Goal: Task Accomplishment & Management: Use online tool/utility

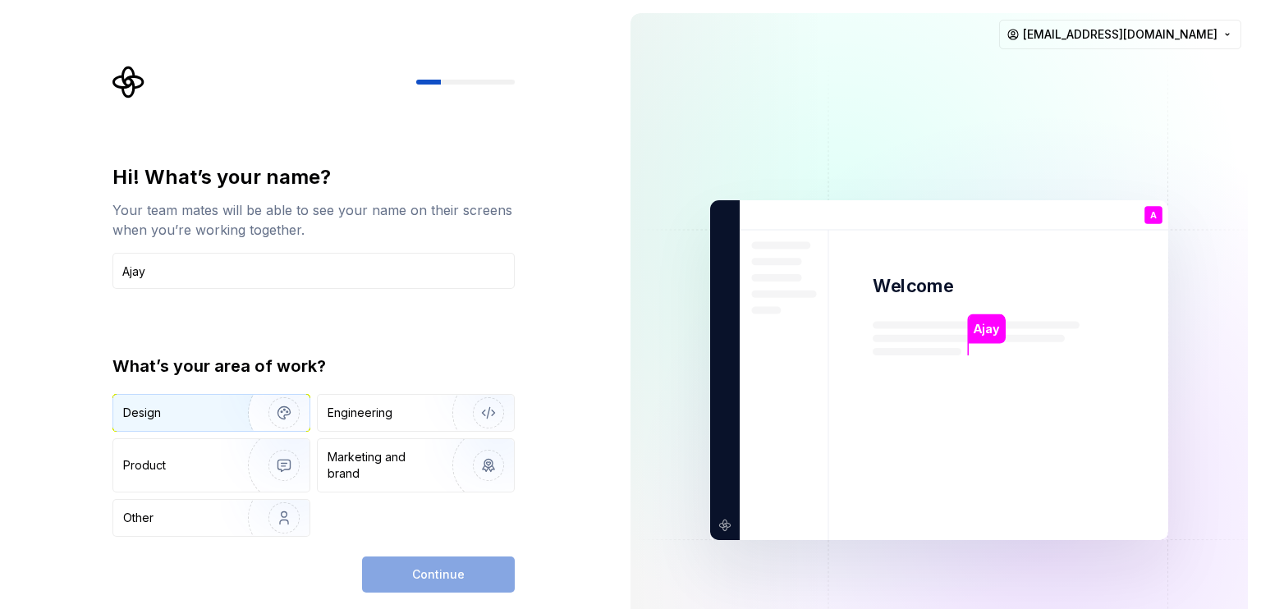
type input "Ajay"
click at [190, 419] on div "Design" at bounding box center [174, 413] width 103 height 16
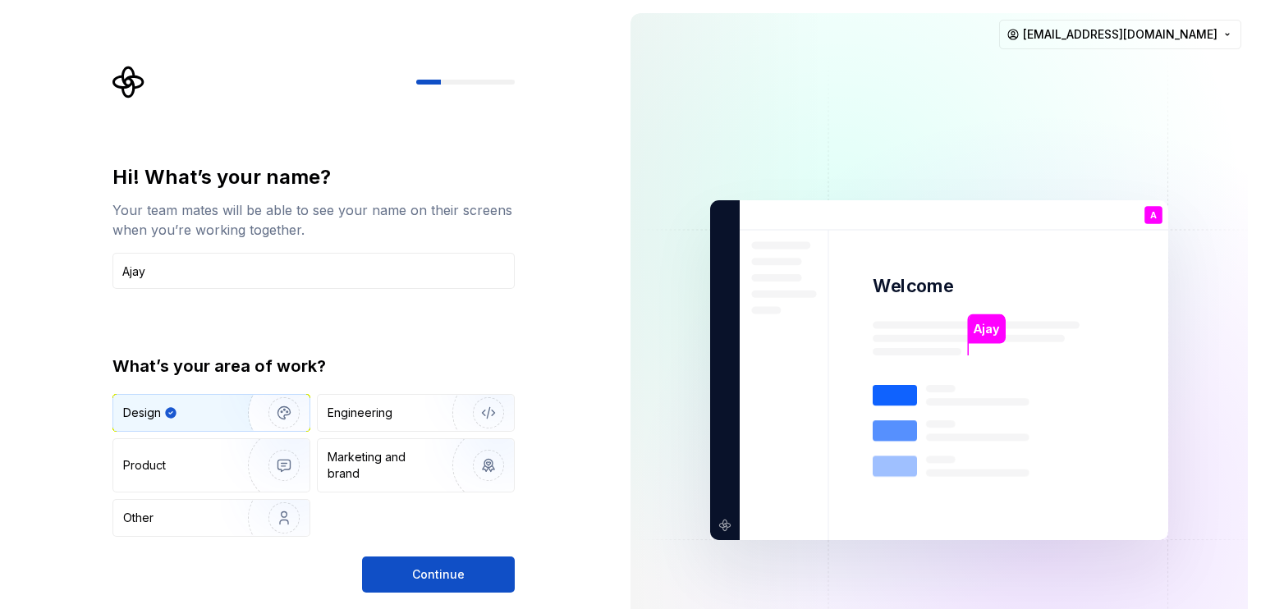
click at [213, 402] on div "Design" at bounding box center [211, 413] width 196 height 36
click at [342, 408] on div "Engineering" at bounding box center [359, 413] width 65 height 16
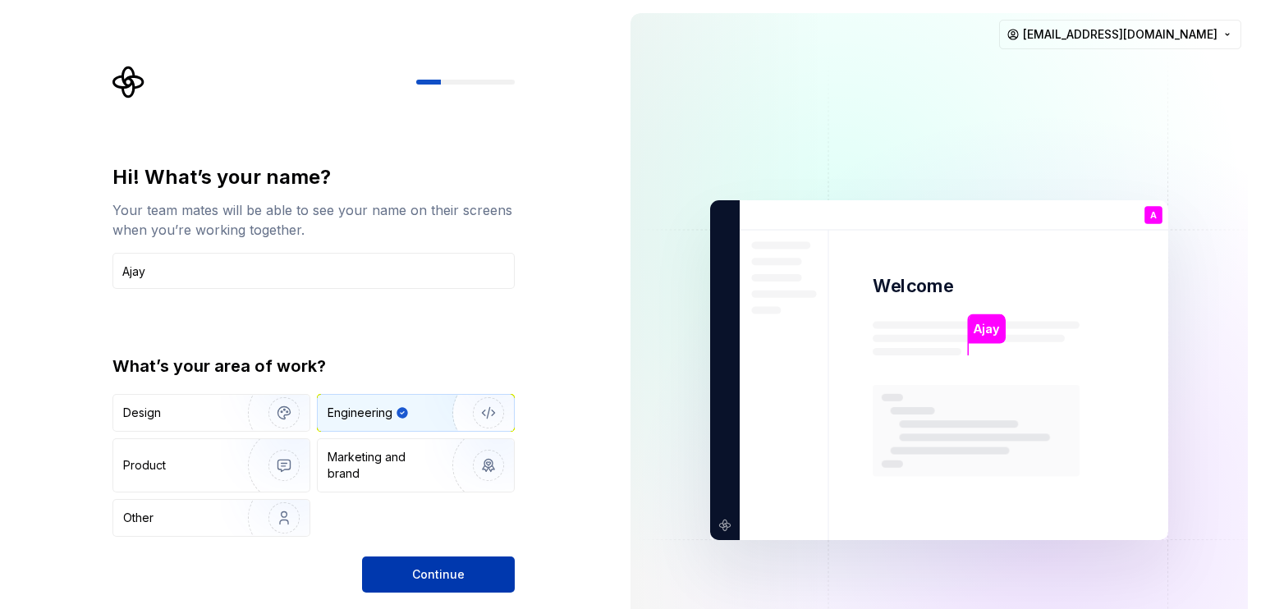
click at [433, 574] on span "Continue" at bounding box center [438, 574] width 53 height 16
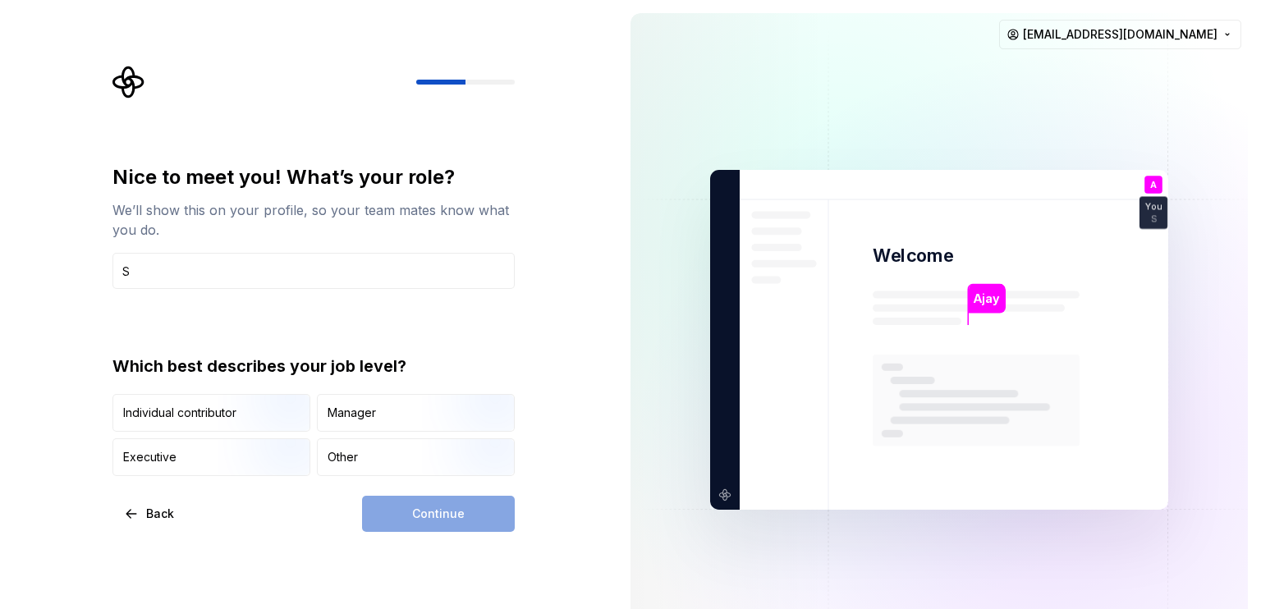
type input "Software Engineer"
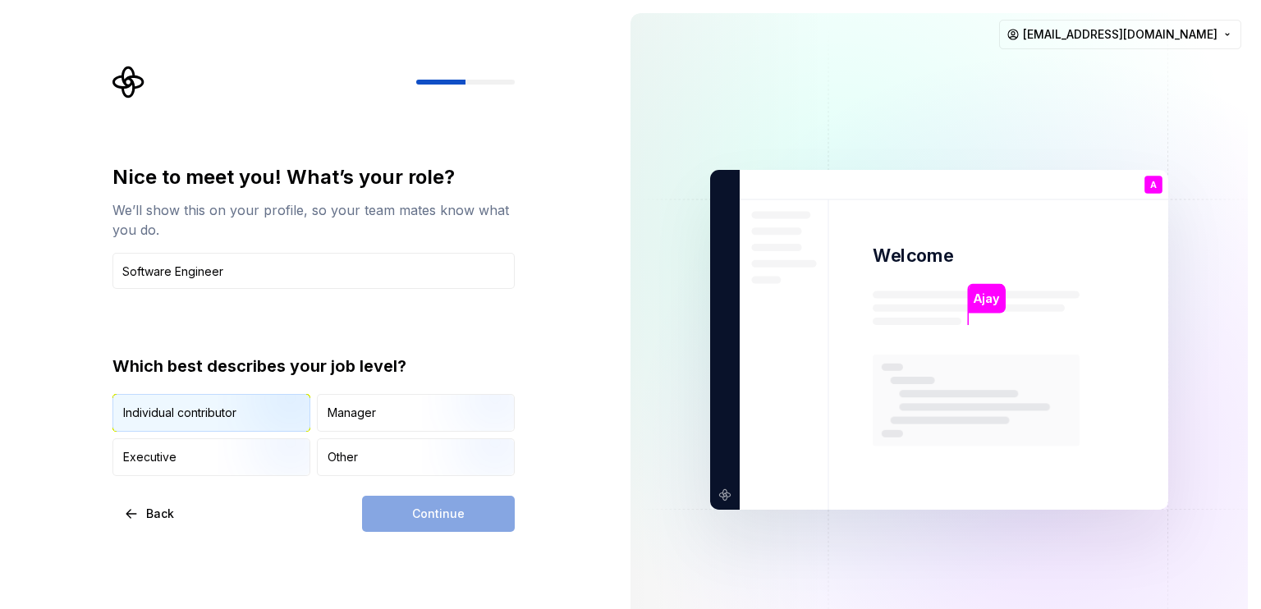
click at [227, 410] on img "button" at bounding box center [269, 433] width 105 height 110
click at [470, 519] on button "Continue" at bounding box center [438, 514] width 153 height 36
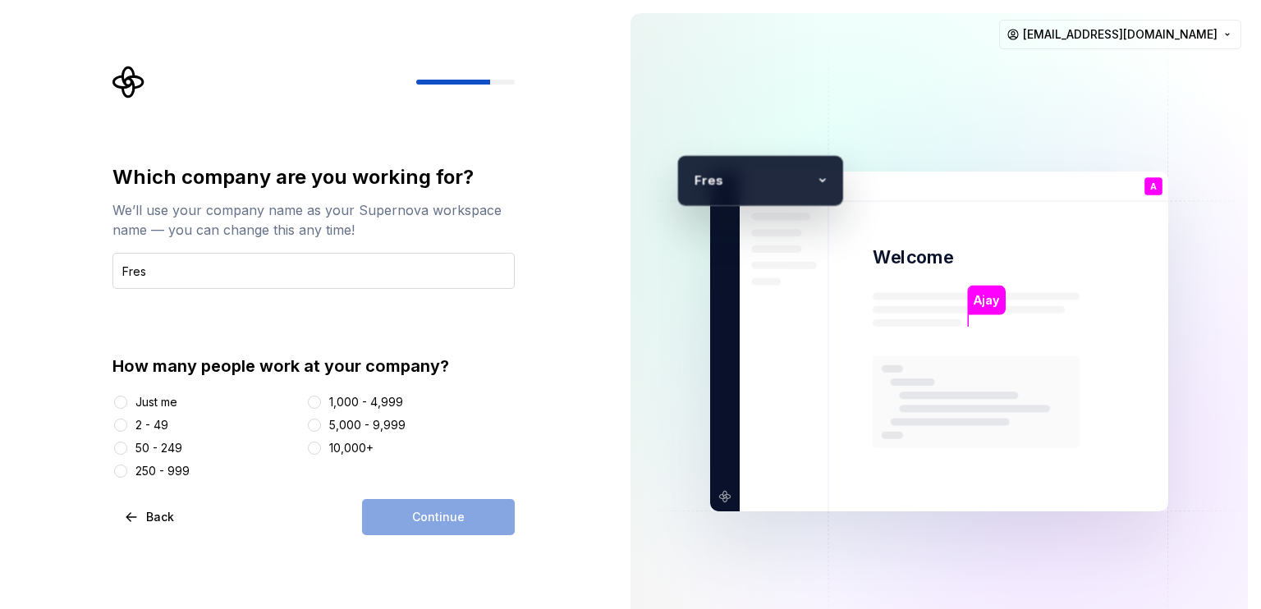
type input "Freshivores"
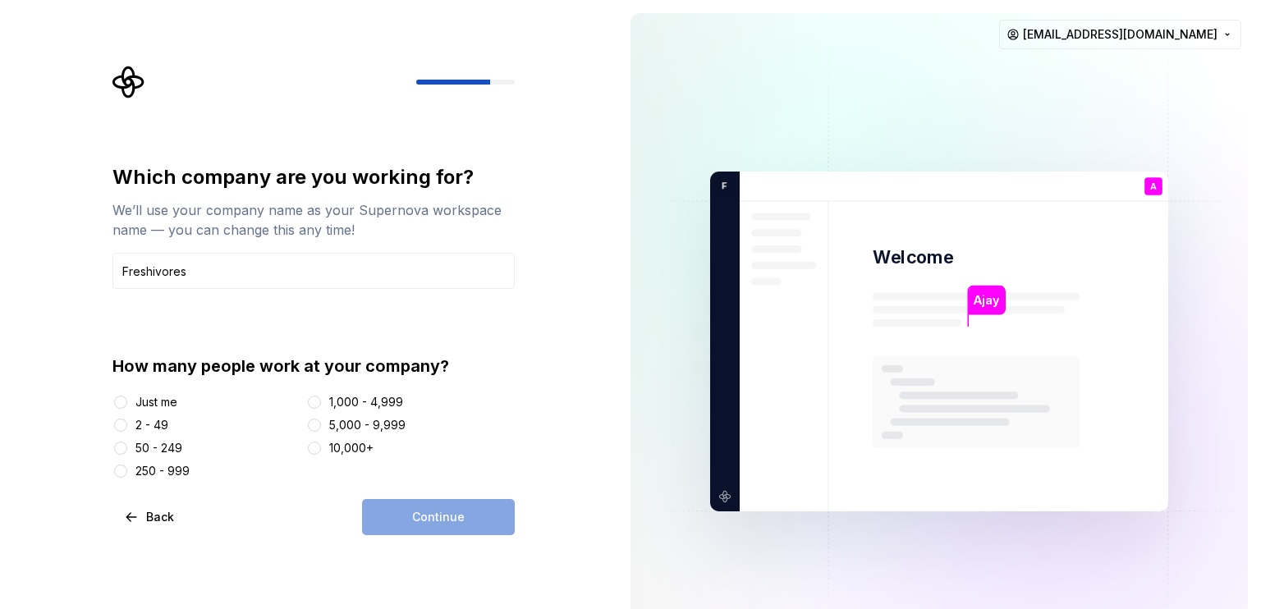
click at [142, 425] on div "2 - 49" at bounding box center [151, 425] width 33 height 16
click at [127, 425] on button "2 - 49" at bounding box center [120, 425] width 13 height 13
click at [445, 520] on span "Continue" at bounding box center [438, 517] width 53 height 16
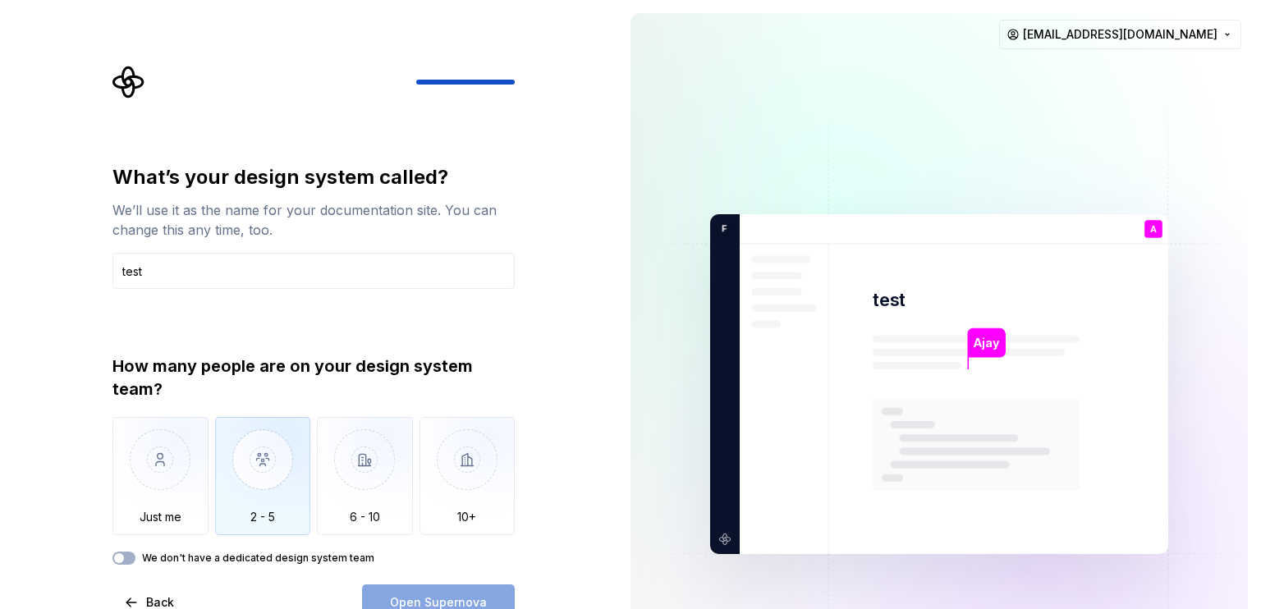
type input "test"
click at [246, 467] on img "button" at bounding box center [263, 472] width 96 height 110
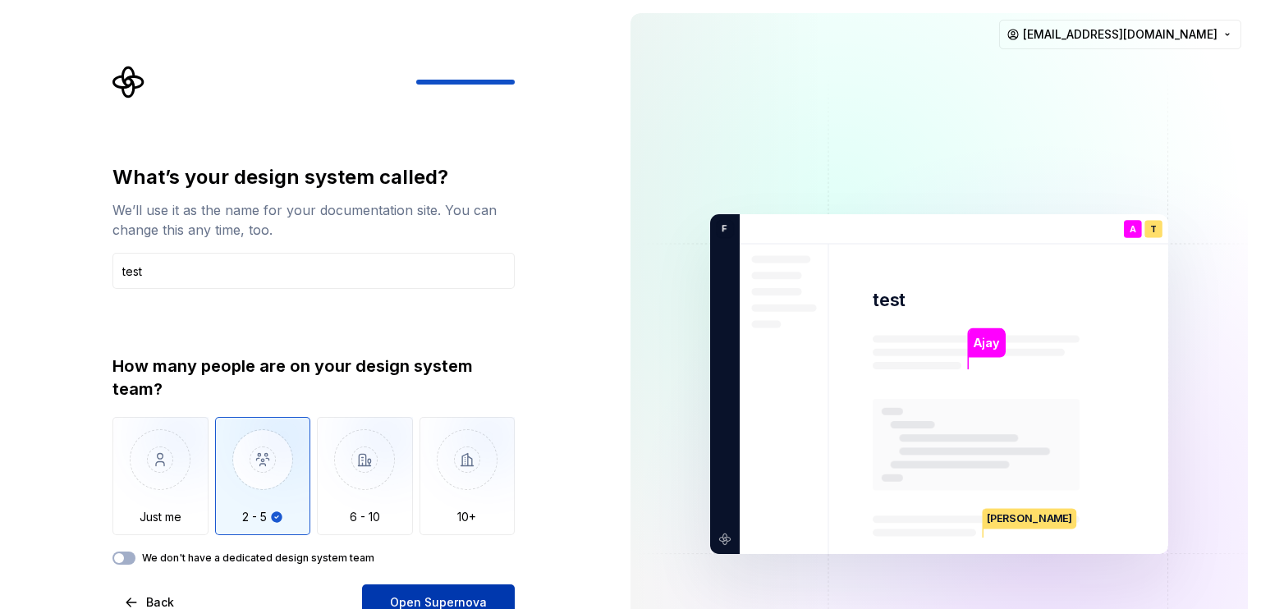
click at [395, 597] on span "Open Supernova" at bounding box center [438, 602] width 97 height 16
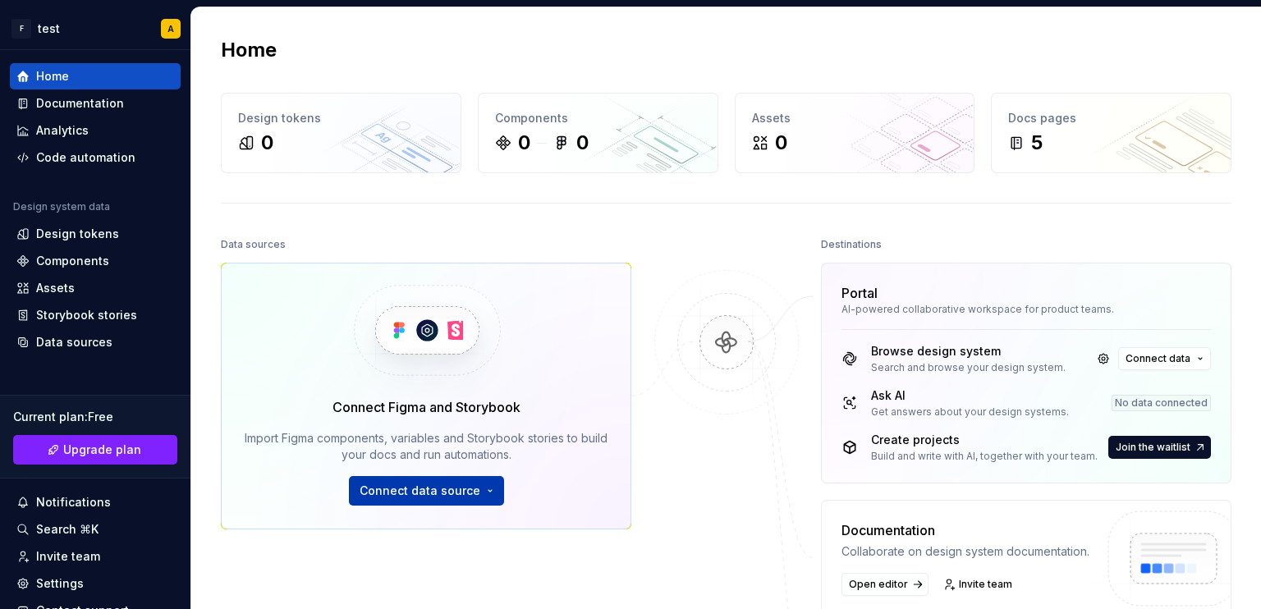
click at [450, 496] on span "Connect data source" at bounding box center [419, 491] width 121 height 16
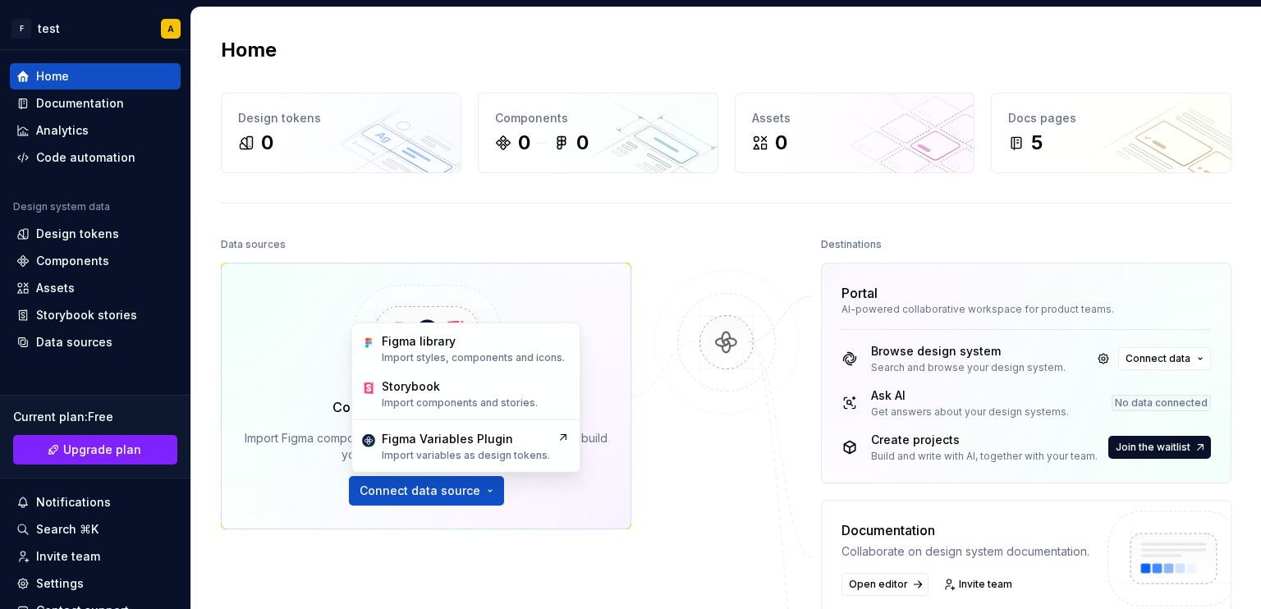
click at [667, 472] on div at bounding box center [726, 493] width 164 height 520
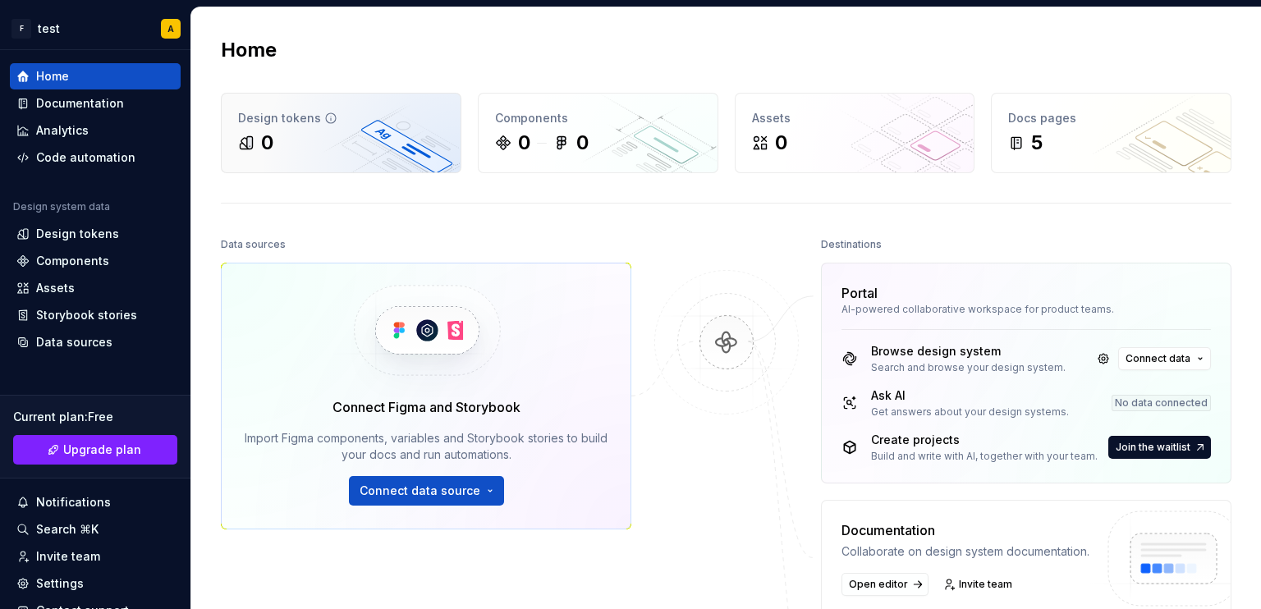
click at [397, 138] on div "0" at bounding box center [341, 143] width 206 height 26
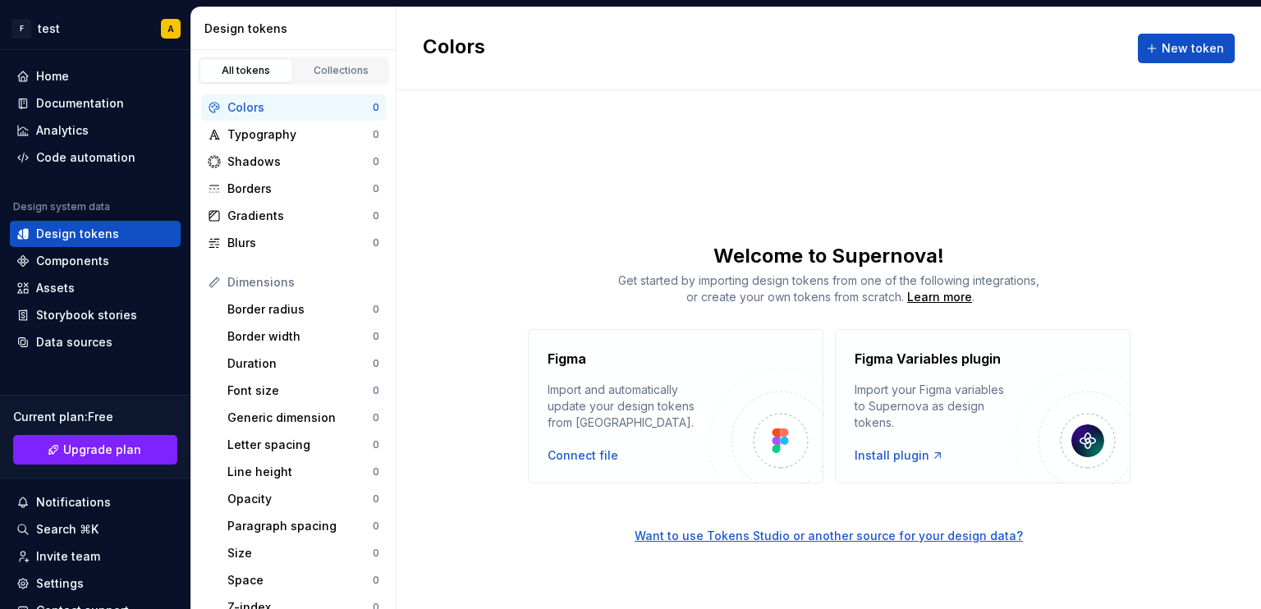
click at [289, 111] on div "Colors" at bounding box center [299, 107] width 145 height 16
click at [1145, 48] on button "New token" at bounding box center [1185, 49] width 97 height 30
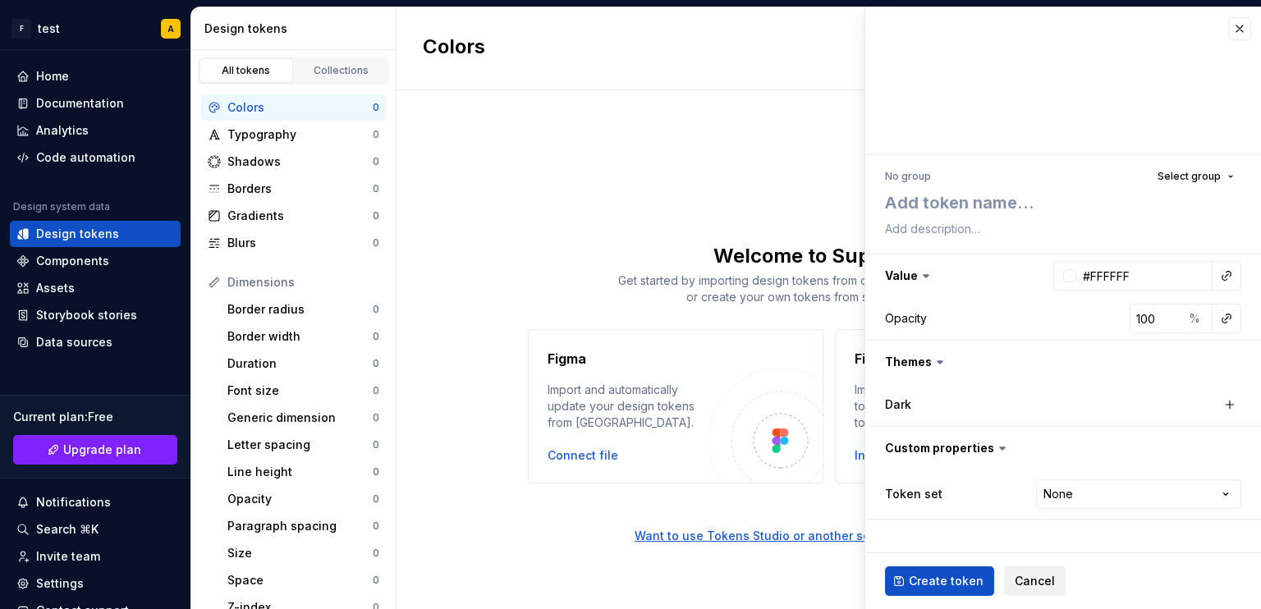
click at [1016, 583] on span "Cancel" at bounding box center [1034, 581] width 40 height 16
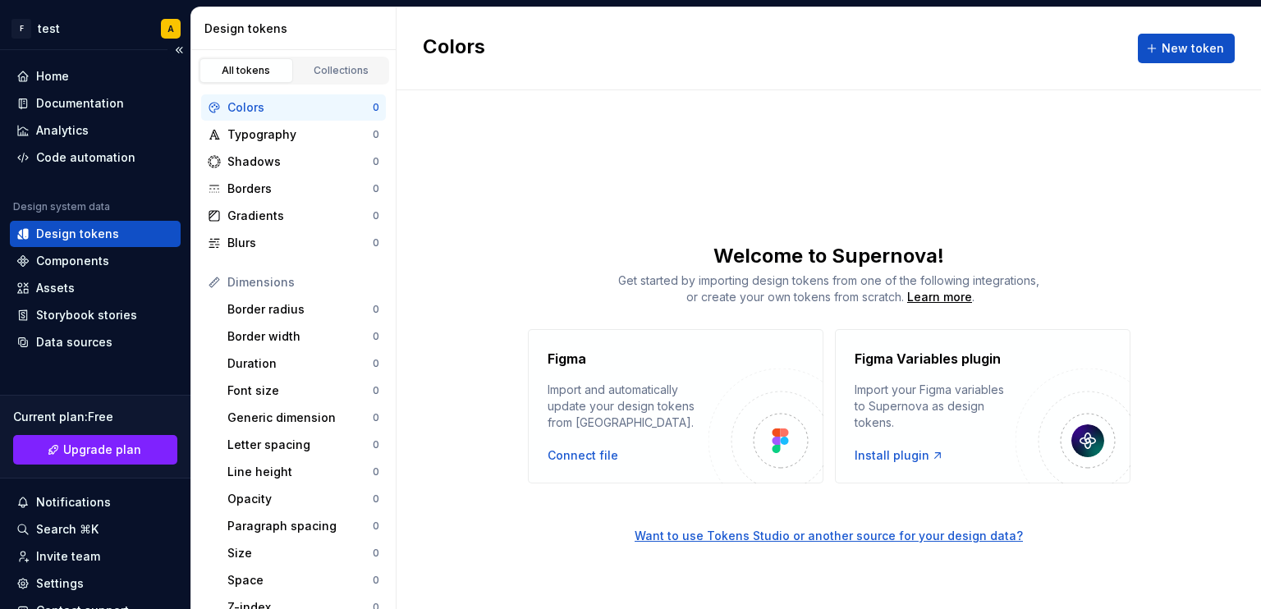
click at [117, 232] on div "Design tokens" at bounding box center [95, 234] width 158 height 16
click at [88, 251] on div "Components" at bounding box center [95, 261] width 171 height 26
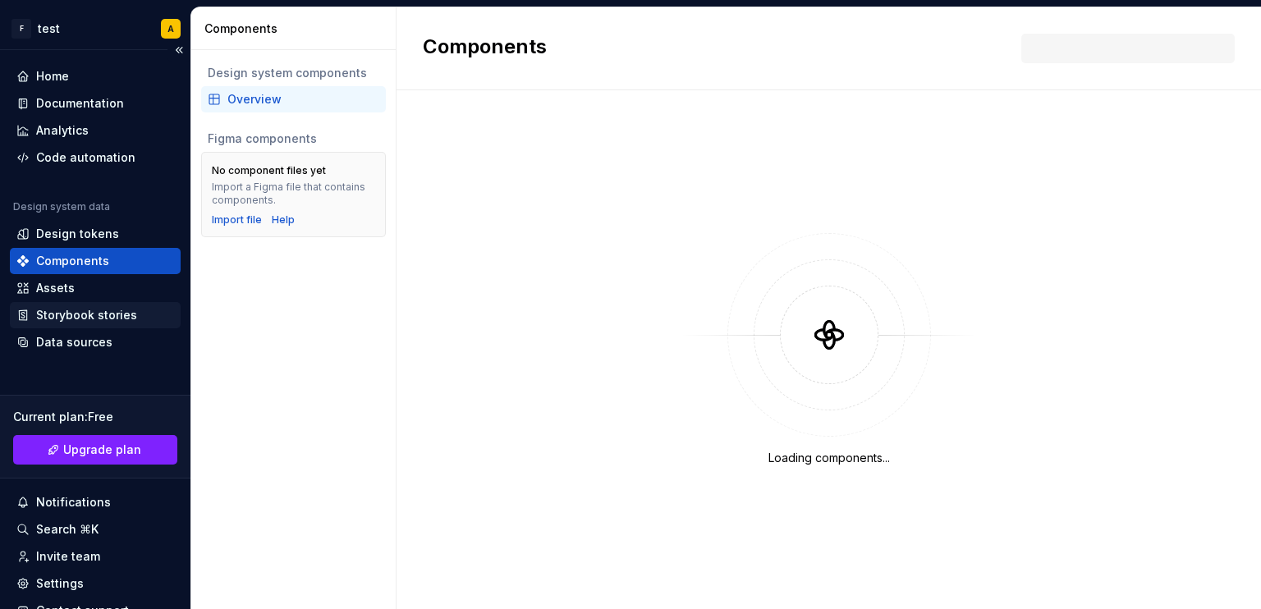
click at [91, 303] on div "Storybook stories" at bounding box center [95, 315] width 171 height 26
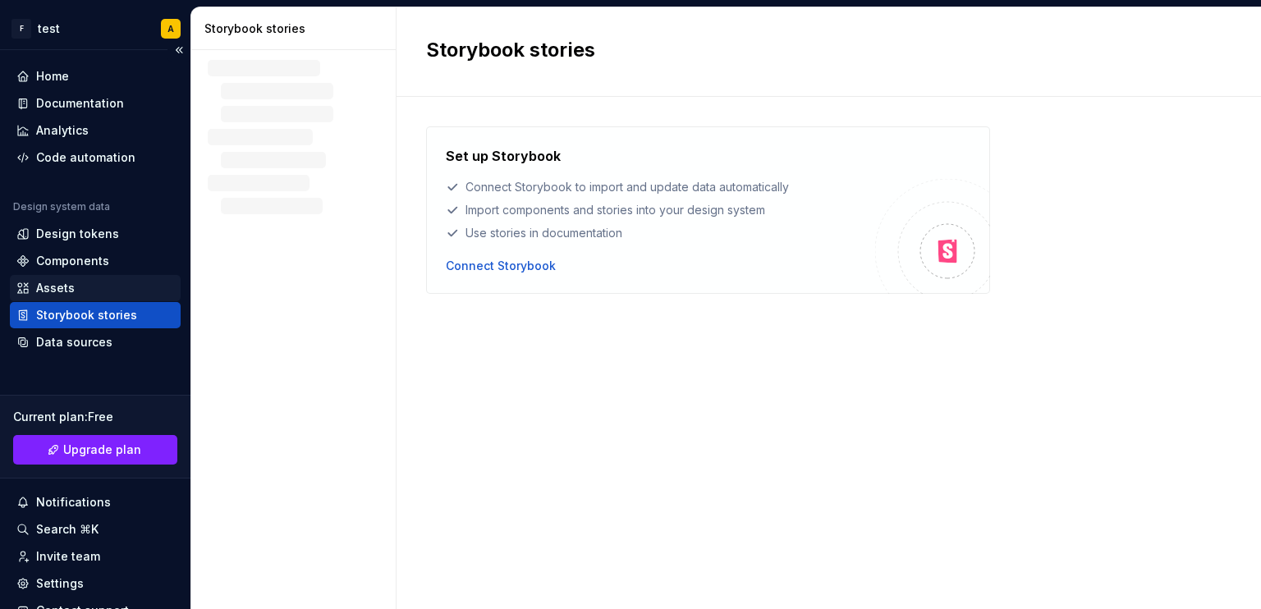
click at [72, 291] on div "Assets" at bounding box center [55, 288] width 39 height 16
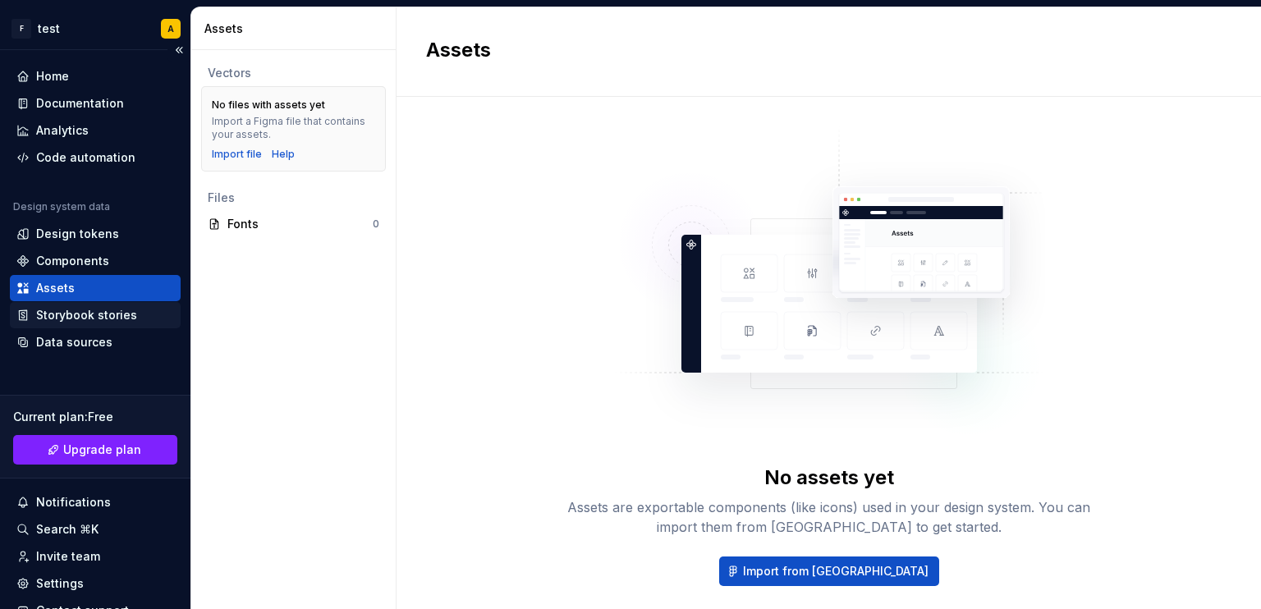
click at [82, 311] on div "Storybook stories" at bounding box center [86, 315] width 101 height 16
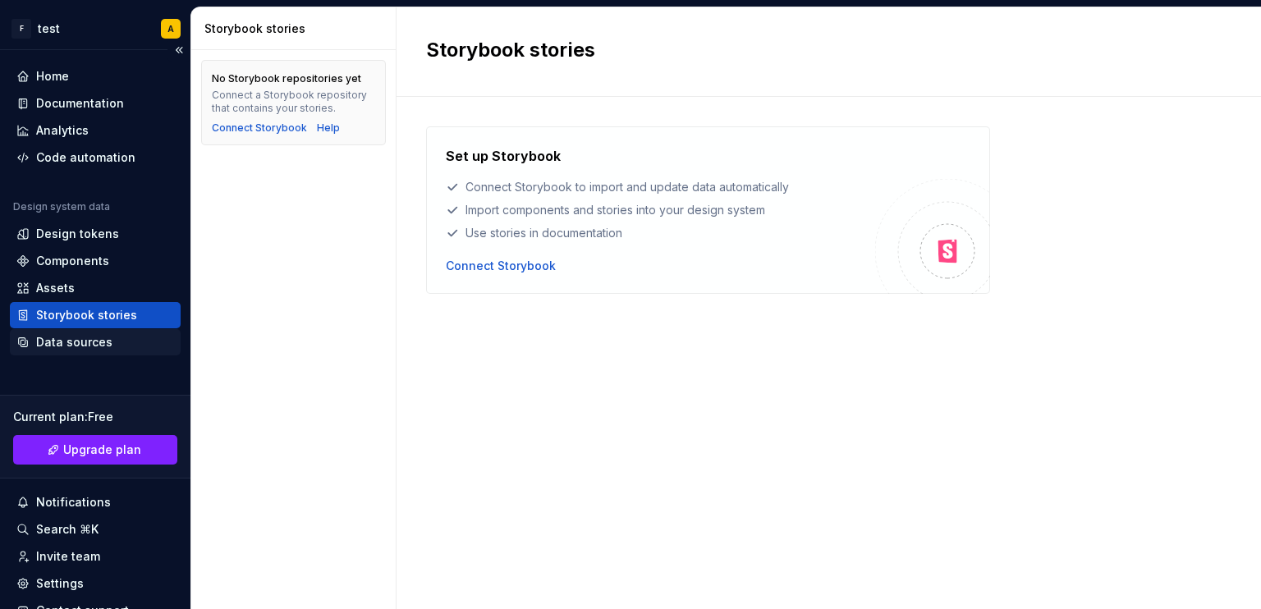
click at [72, 334] on div "Data sources" at bounding box center [74, 342] width 76 height 16
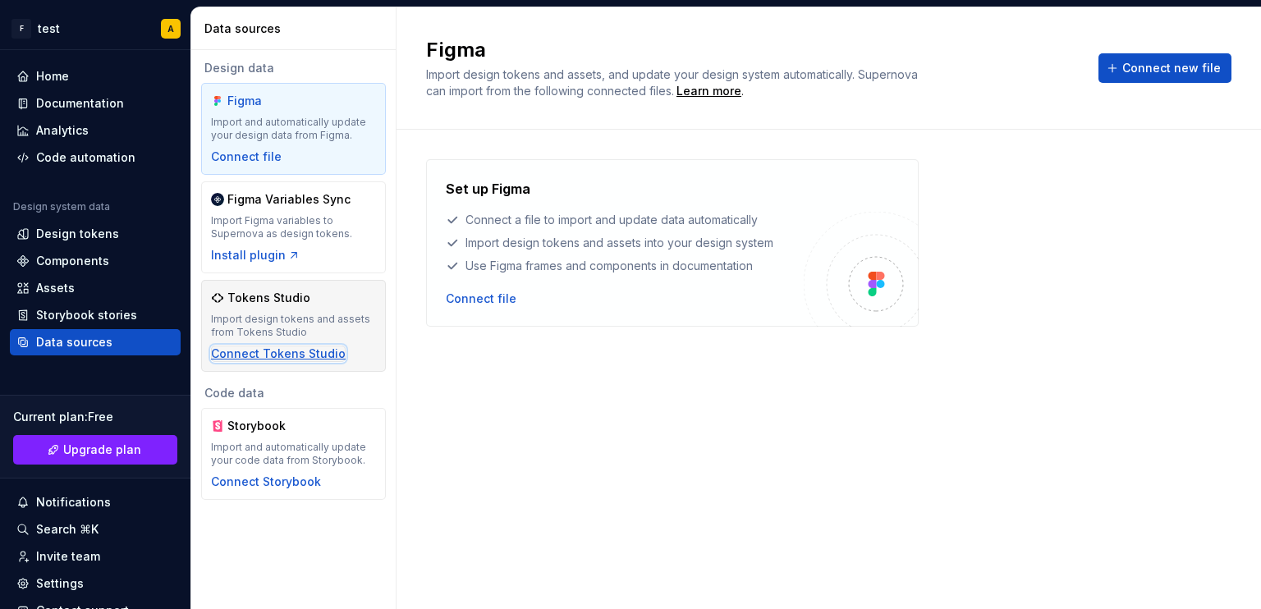
click at [271, 350] on div "Connect Tokens Studio" at bounding box center [278, 354] width 135 height 16
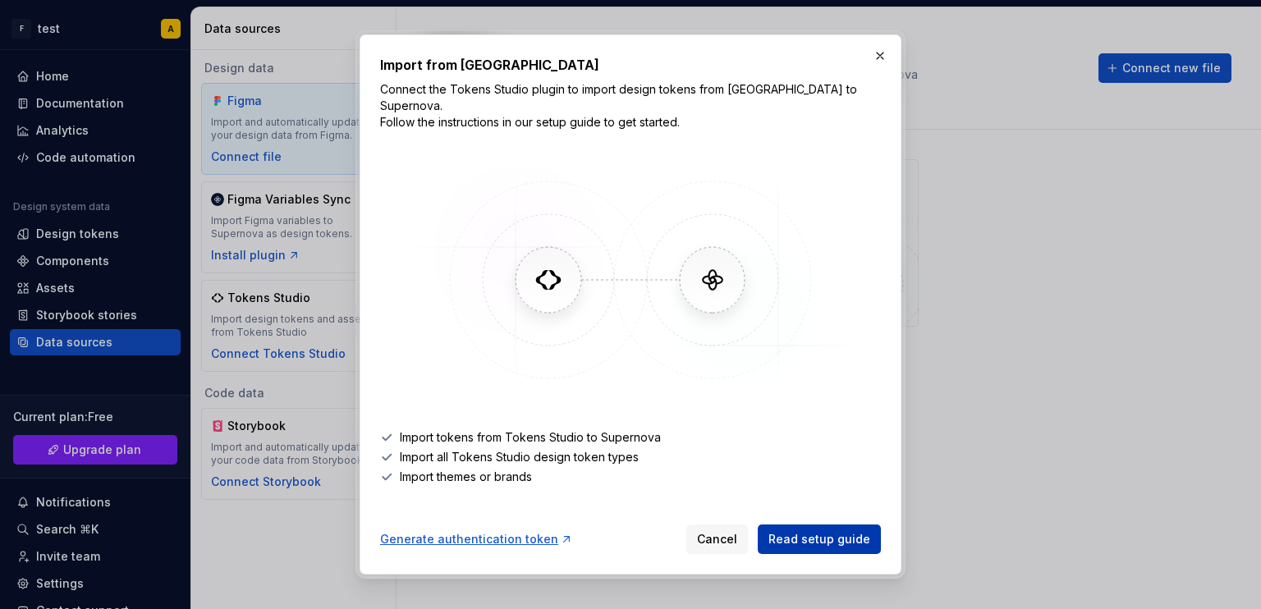
click at [781, 531] on span "Read setup guide" at bounding box center [819, 539] width 102 height 16
click at [872, 62] on button "button" at bounding box center [879, 55] width 23 height 23
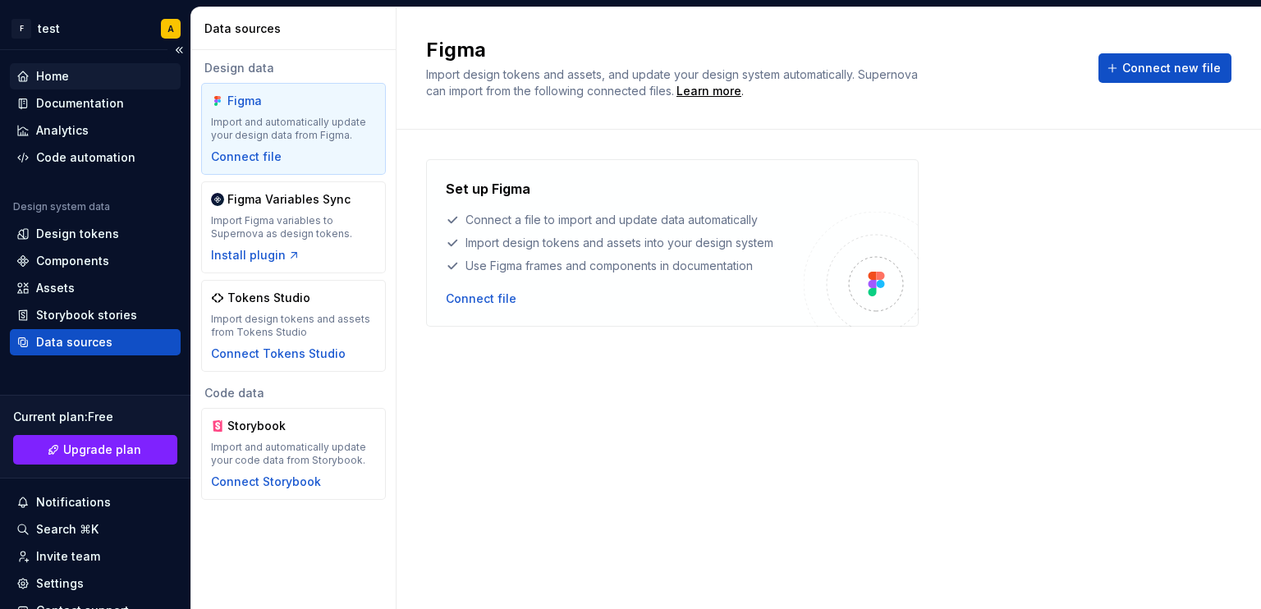
click at [53, 71] on div "Home" at bounding box center [52, 76] width 33 height 16
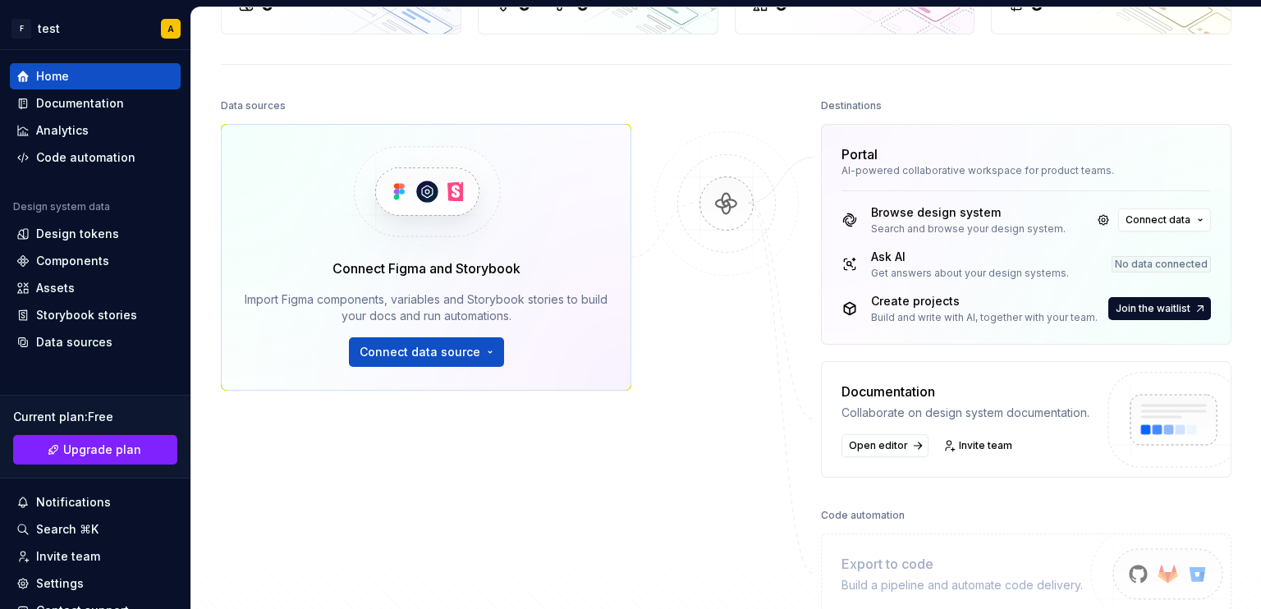
scroll to position [135, 0]
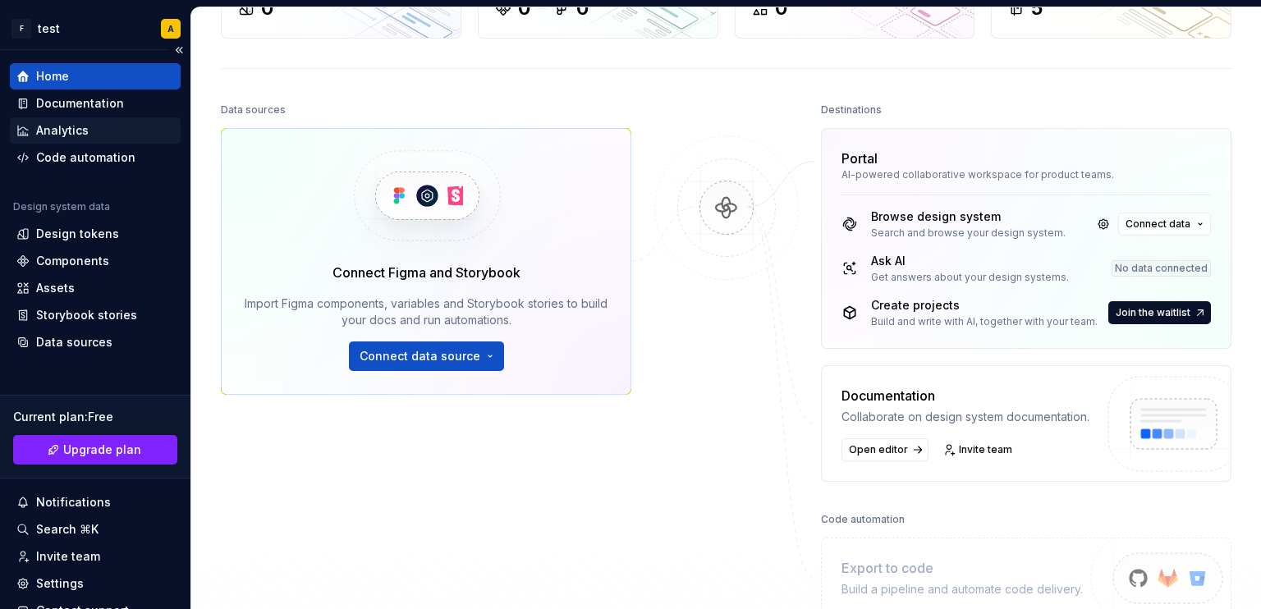
click at [93, 135] on div "Analytics" at bounding box center [95, 130] width 158 height 16
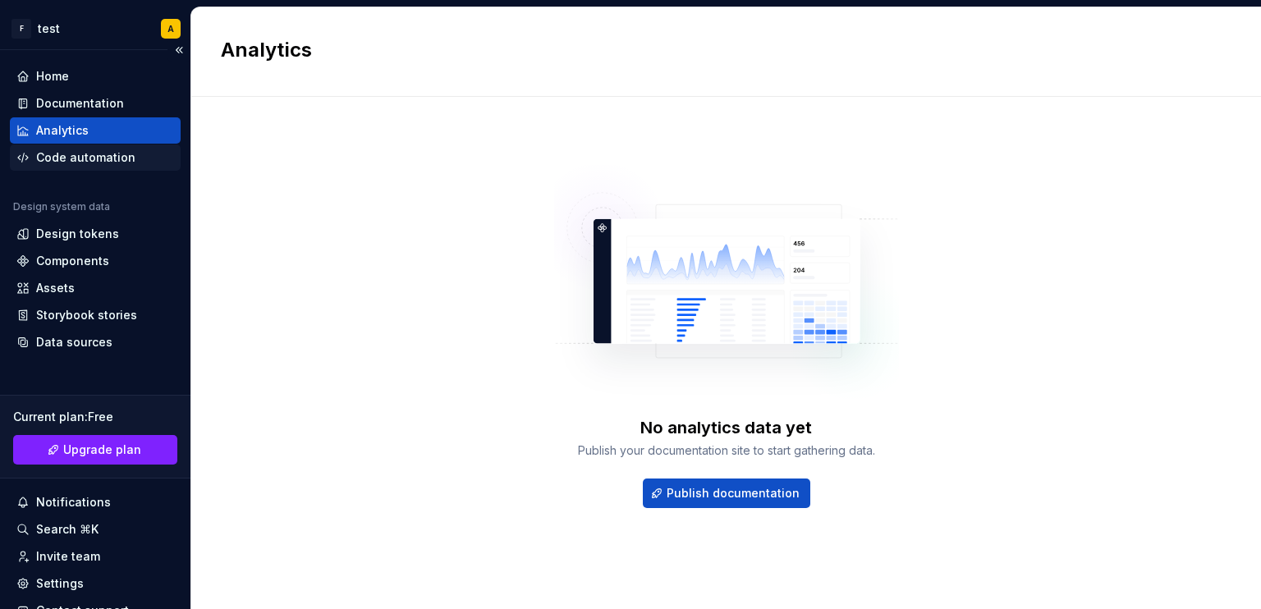
click at [89, 146] on div "Code automation" at bounding box center [95, 157] width 171 height 26
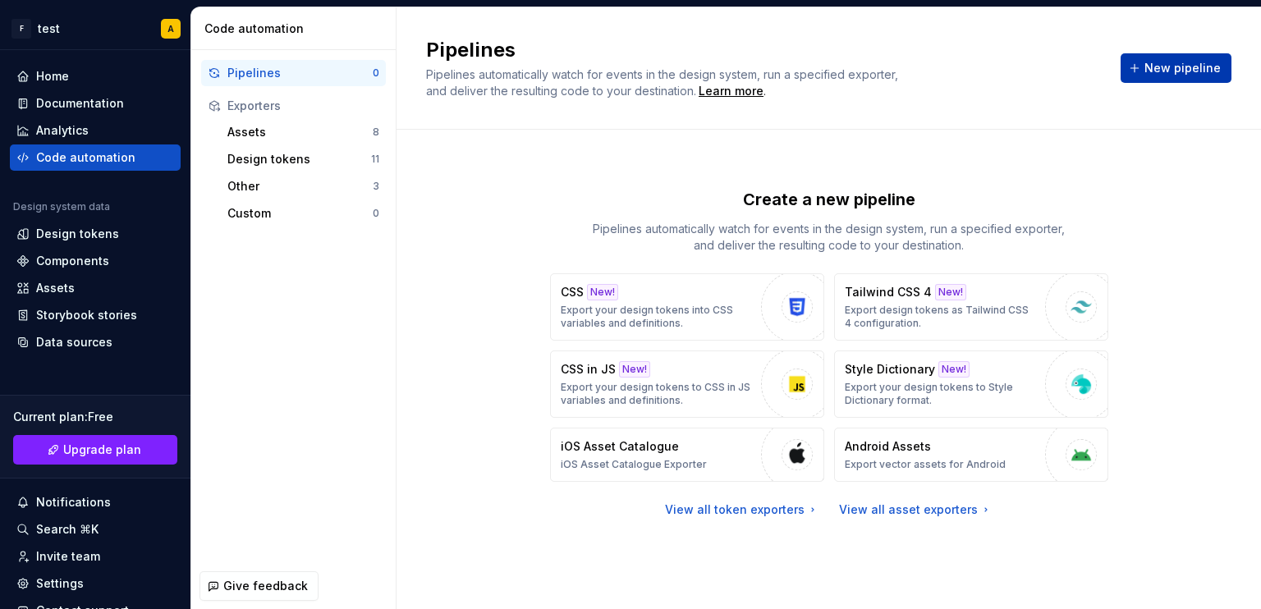
click at [1179, 57] on button "New pipeline" at bounding box center [1175, 68] width 111 height 30
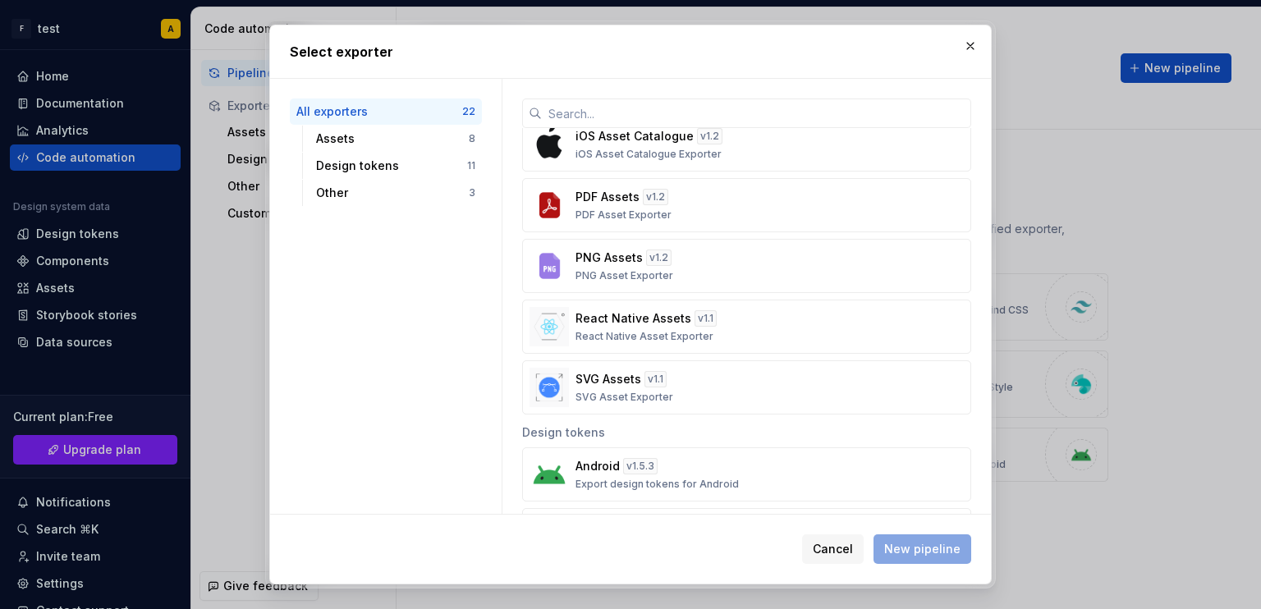
scroll to position [289, 0]
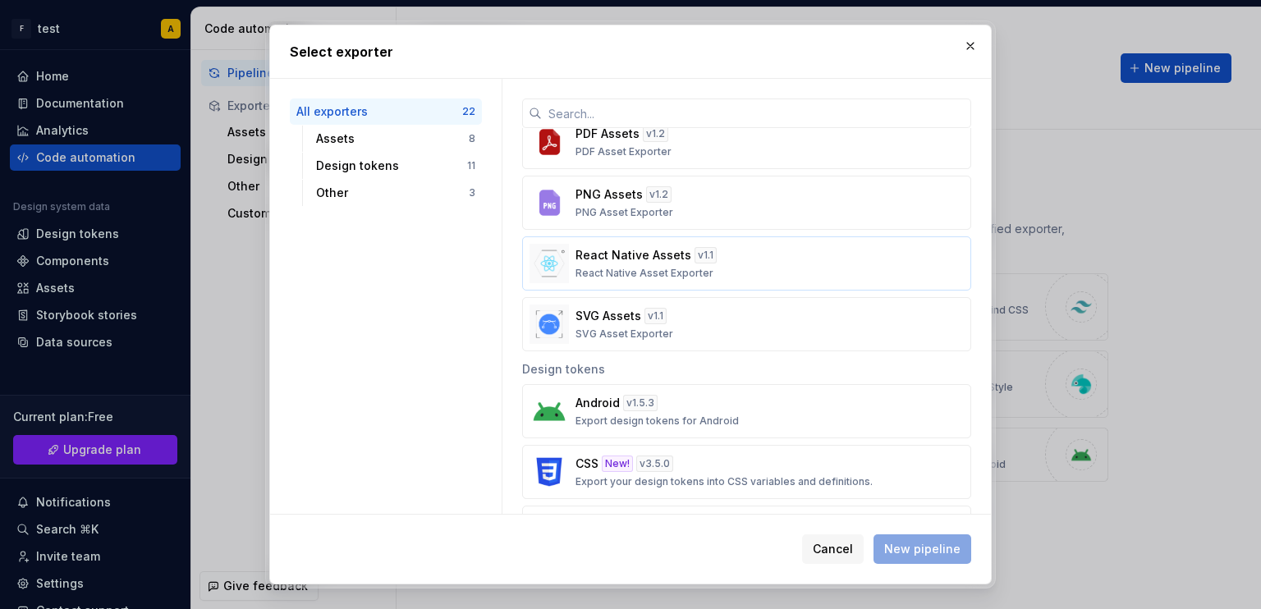
click at [664, 274] on p "React Native Asset Exporter" at bounding box center [644, 273] width 138 height 13
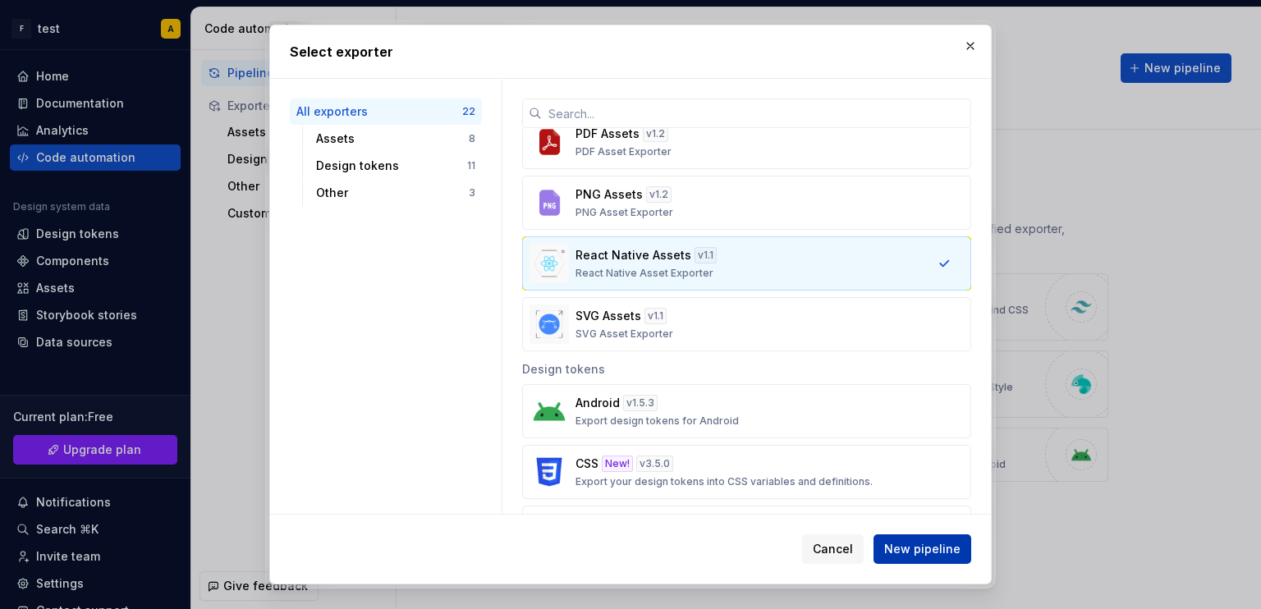
click at [907, 546] on span "New pipeline" at bounding box center [922, 549] width 76 height 16
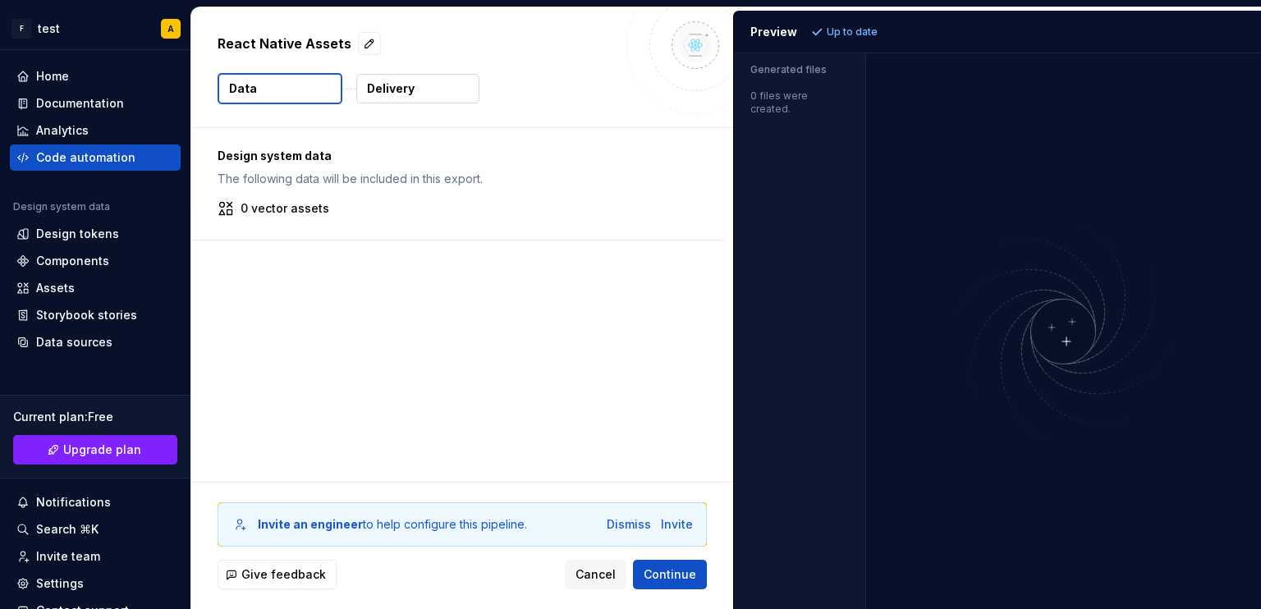
click at [271, 92] on button "Data" at bounding box center [279, 88] width 125 height 31
click at [419, 79] on button "Delivery" at bounding box center [417, 89] width 123 height 30
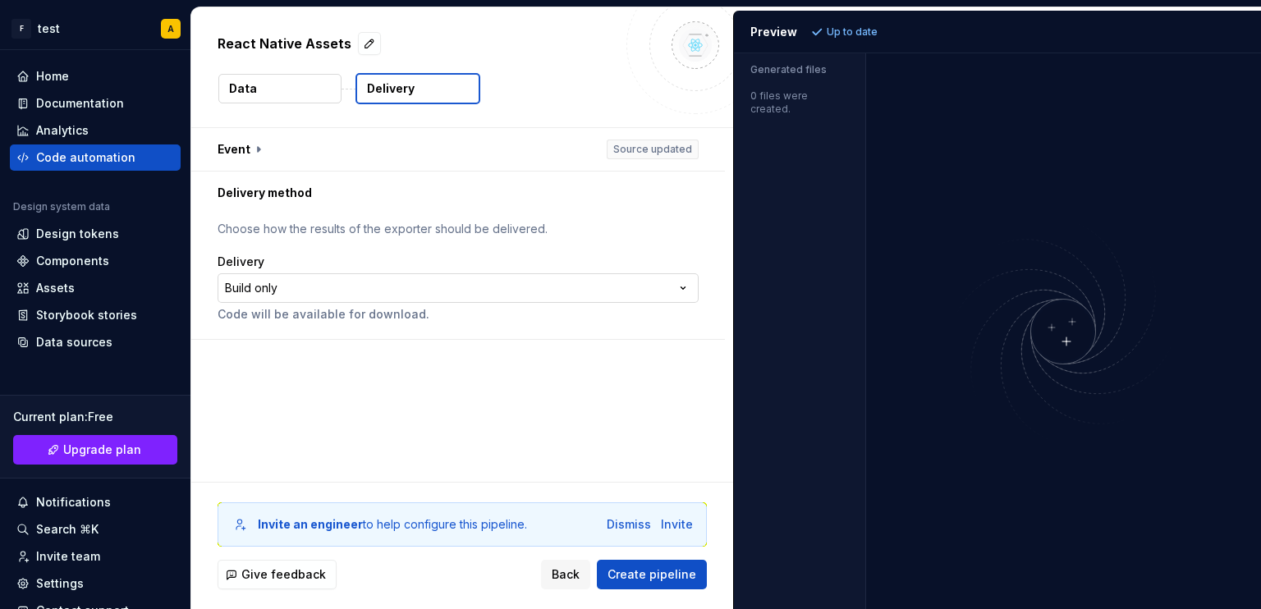
click at [321, 284] on html "**********" at bounding box center [630, 304] width 1261 height 609
click at [643, 570] on span "Create pipeline" at bounding box center [651, 574] width 89 height 16
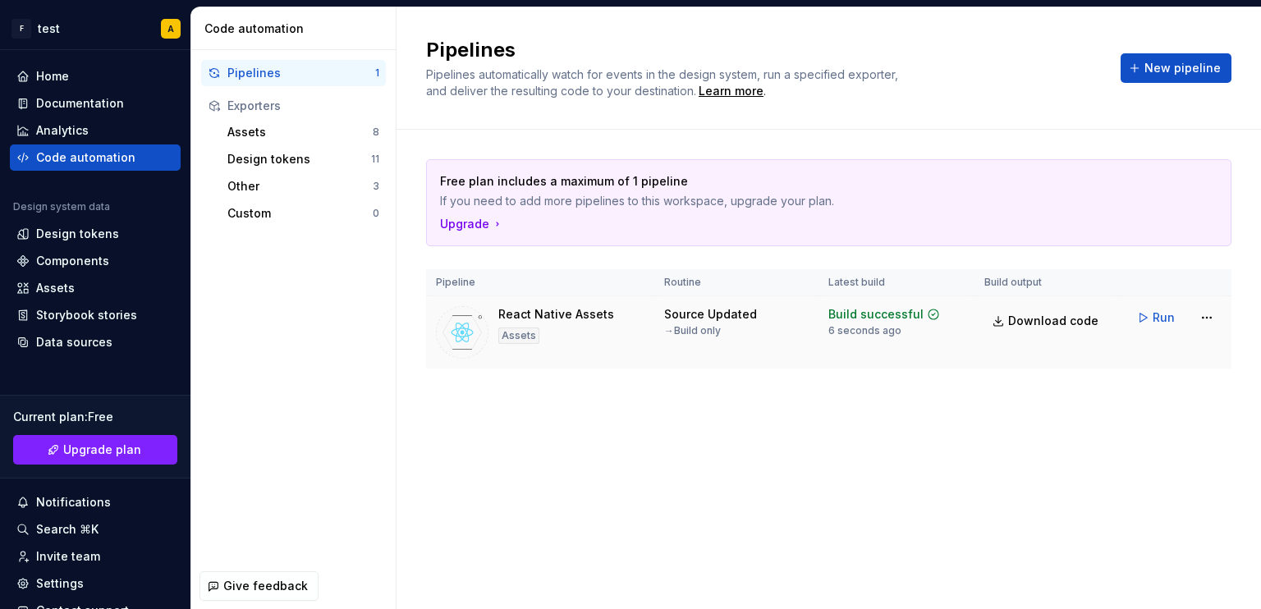
click at [893, 314] on div "Build successful" at bounding box center [875, 314] width 95 height 16
click at [553, 316] on div "React Native Assets" at bounding box center [556, 314] width 116 height 16
click at [453, 327] on img at bounding box center [462, 332] width 53 height 53
click at [1044, 320] on span "Download code" at bounding box center [1053, 321] width 90 height 16
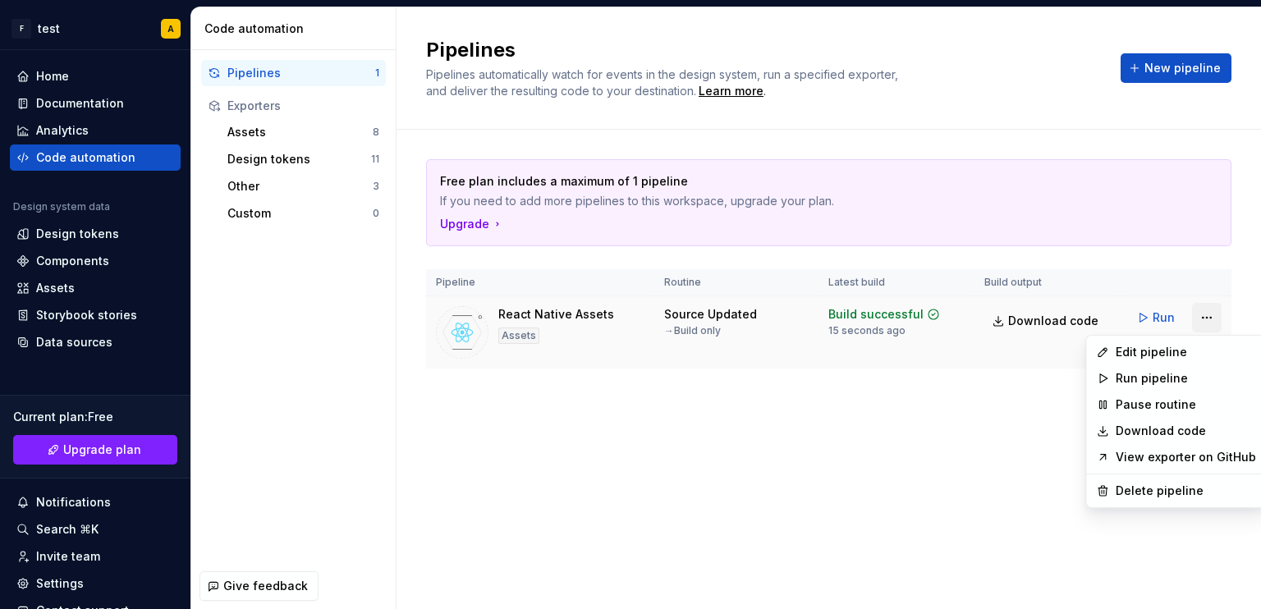
click at [1197, 315] on html "F test A Home Documentation Analytics Code automation Design system data Design…" at bounding box center [630, 304] width 1261 height 609
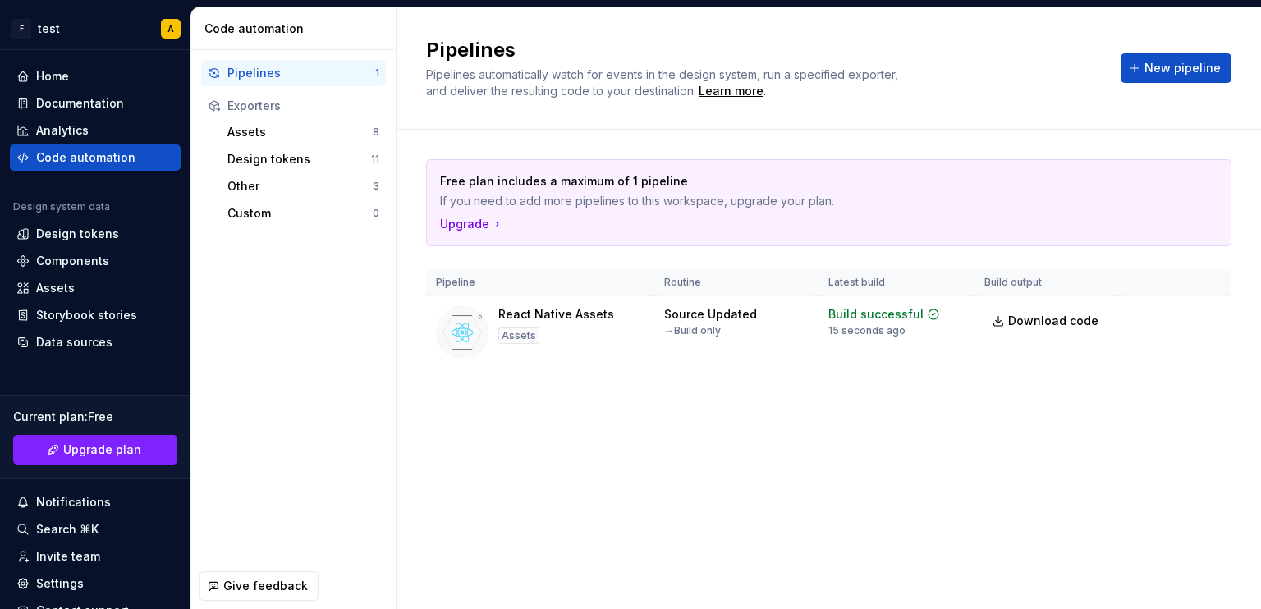
click at [819, 445] on html "F test A Home Documentation Analytics Code automation Design system data Design…" at bounding box center [630, 304] width 1261 height 609
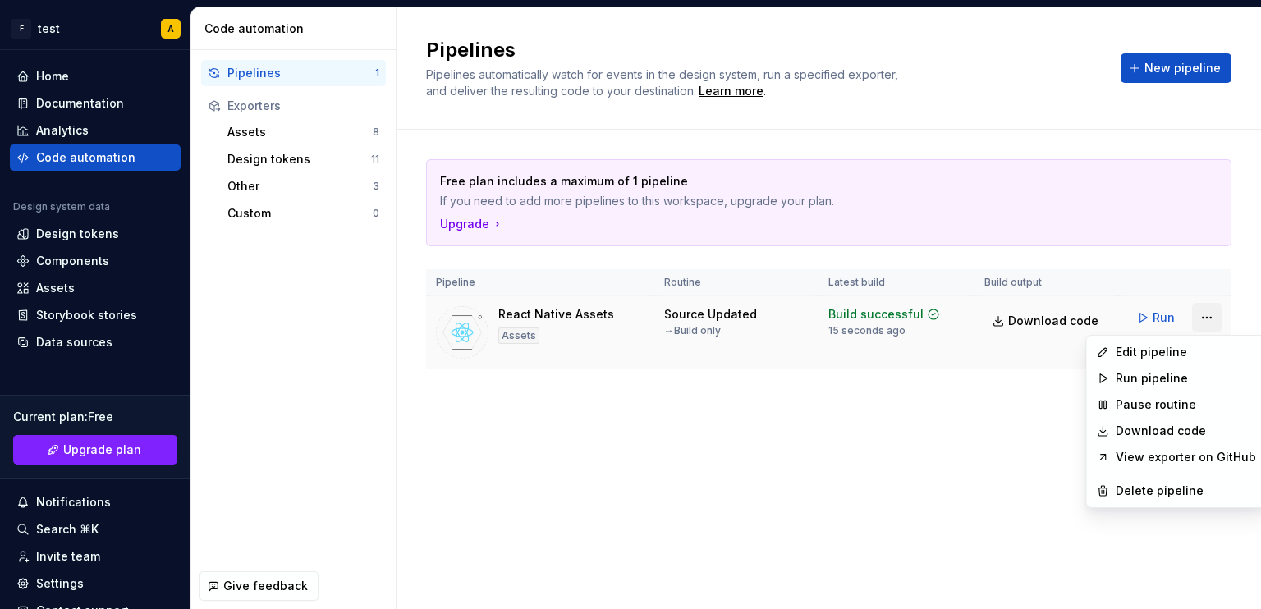
click at [1211, 317] on html "F test A Home Documentation Analytics Code automation Design system data Design…" at bounding box center [630, 304] width 1261 height 609
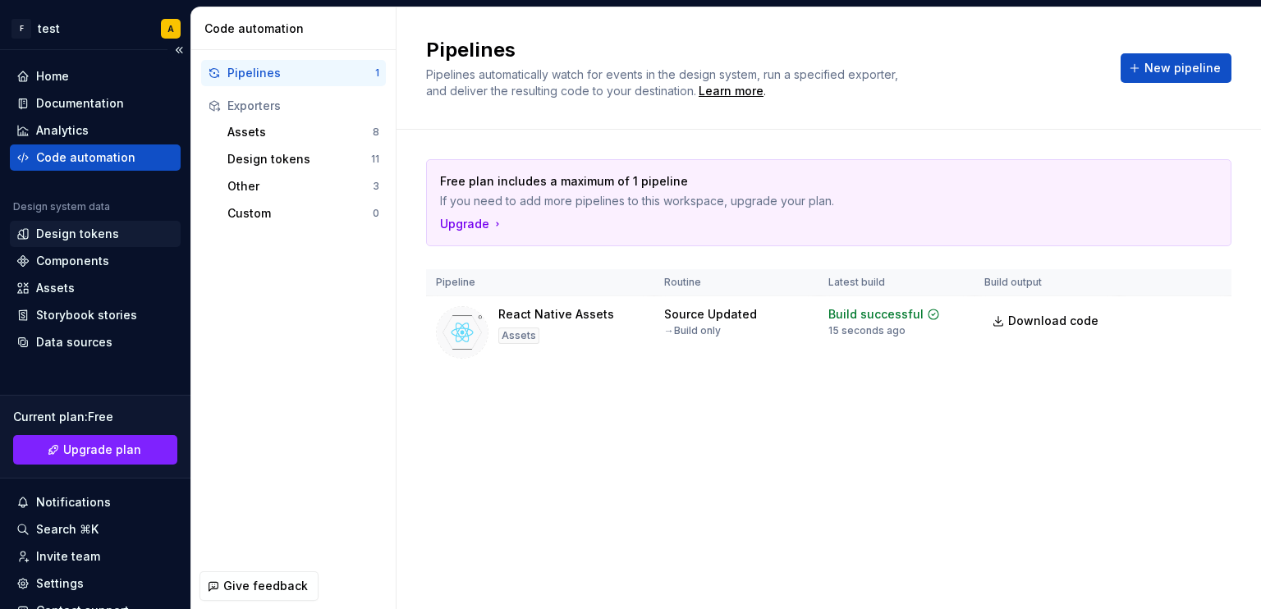
click at [83, 239] on html "F test A Home Documentation Analytics Code automation Design system data Design…" at bounding box center [630, 304] width 1261 height 609
click at [83, 239] on div "Design tokens" at bounding box center [77, 234] width 83 height 16
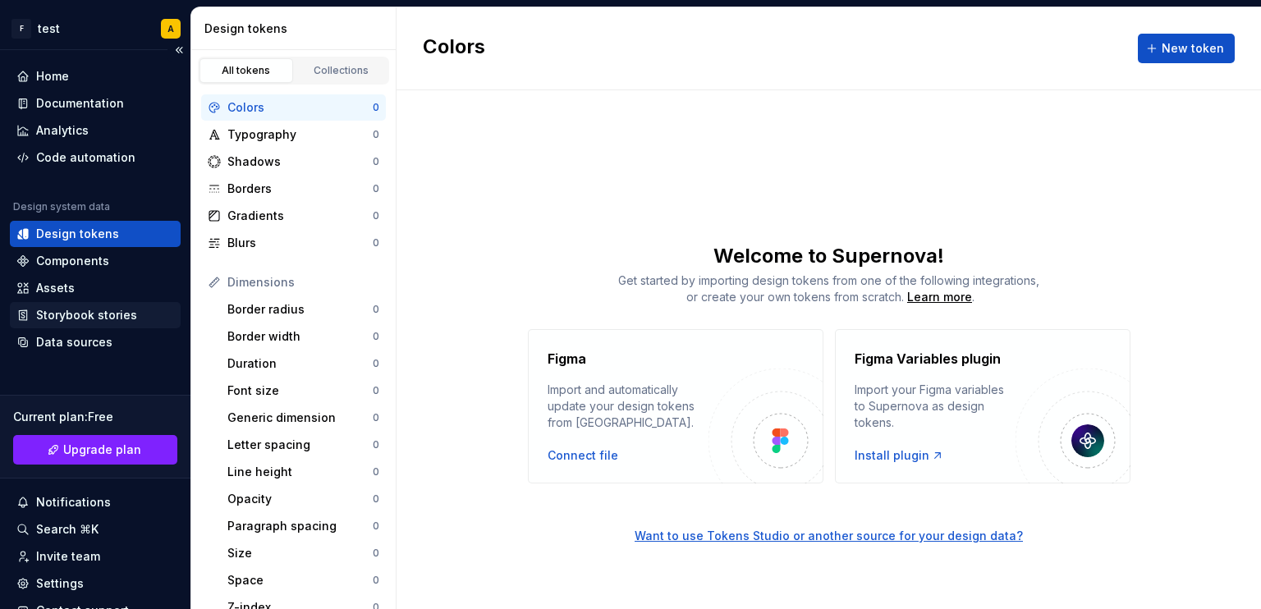
click at [85, 314] on div "Storybook stories" at bounding box center [86, 315] width 101 height 16
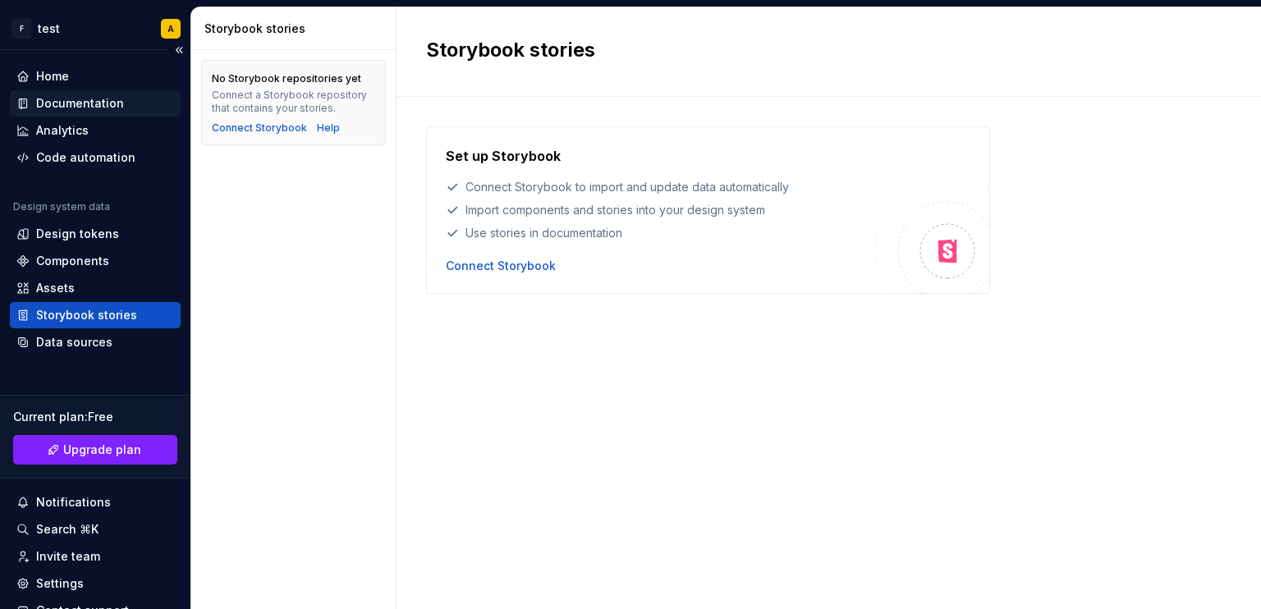
click at [64, 110] on div "Documentation" at bounding box center [80, 103] width 88 height 16
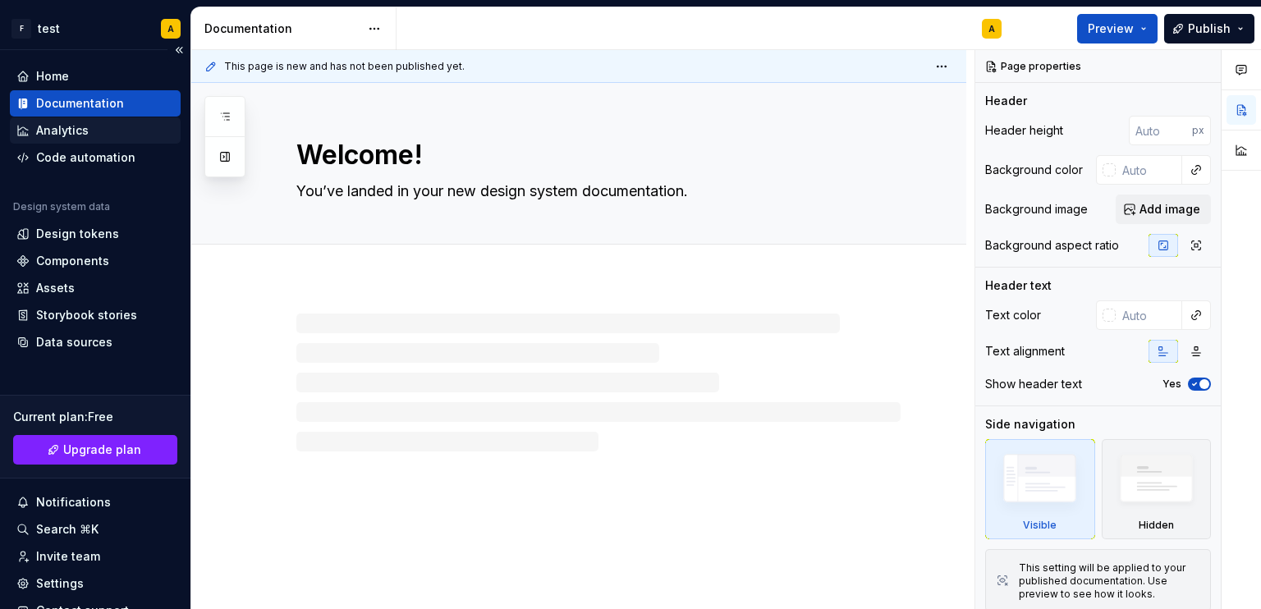
click at [88, 131] on div "Analytics" at bounding box center [95, 130] width 158 height 16
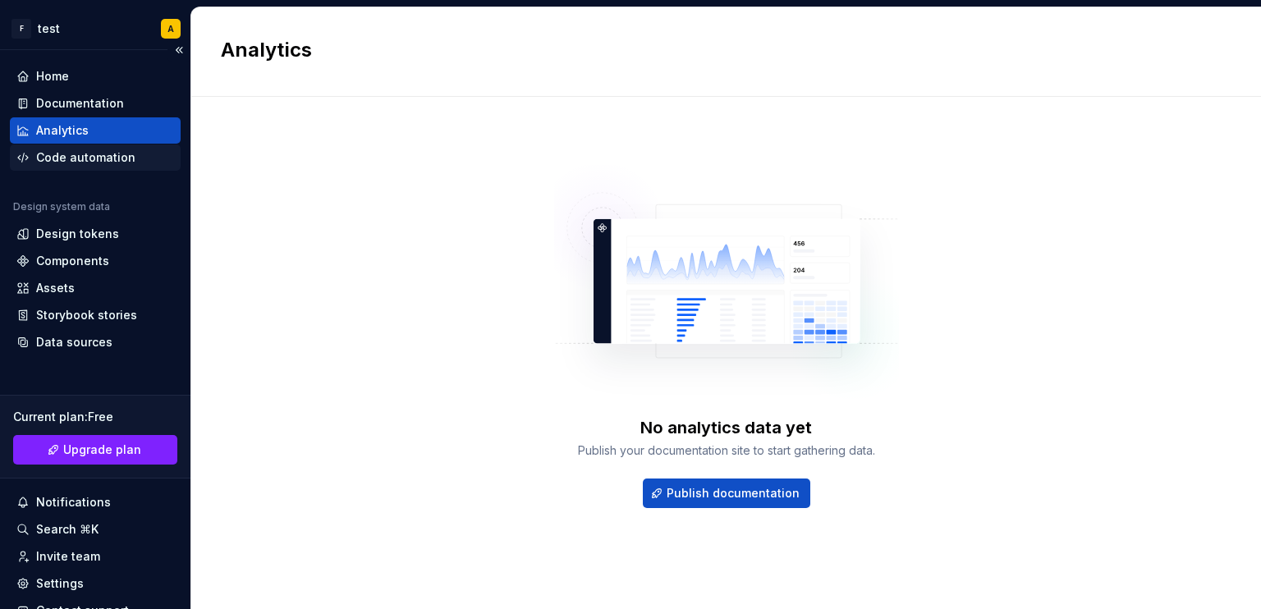
click at [33, 153] on div "Code automation" at bounding box center [95, 157] width 158 height 16
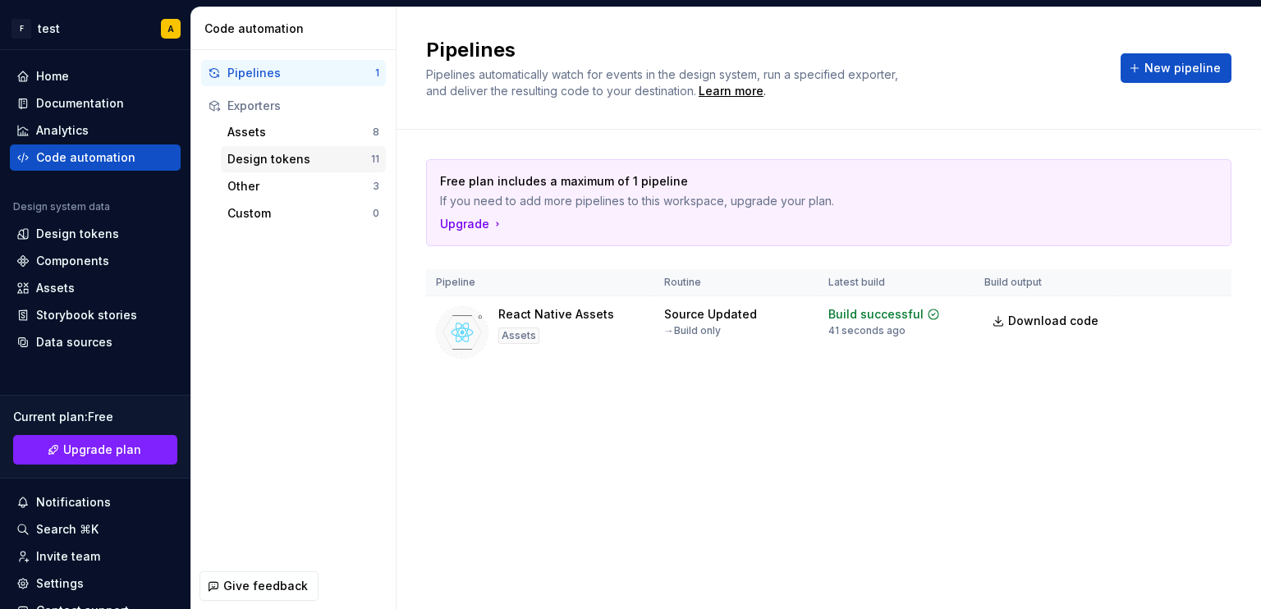
click at [315, 160] on div "Design tokens" at bounding box center [299, 159] width 144 height 16
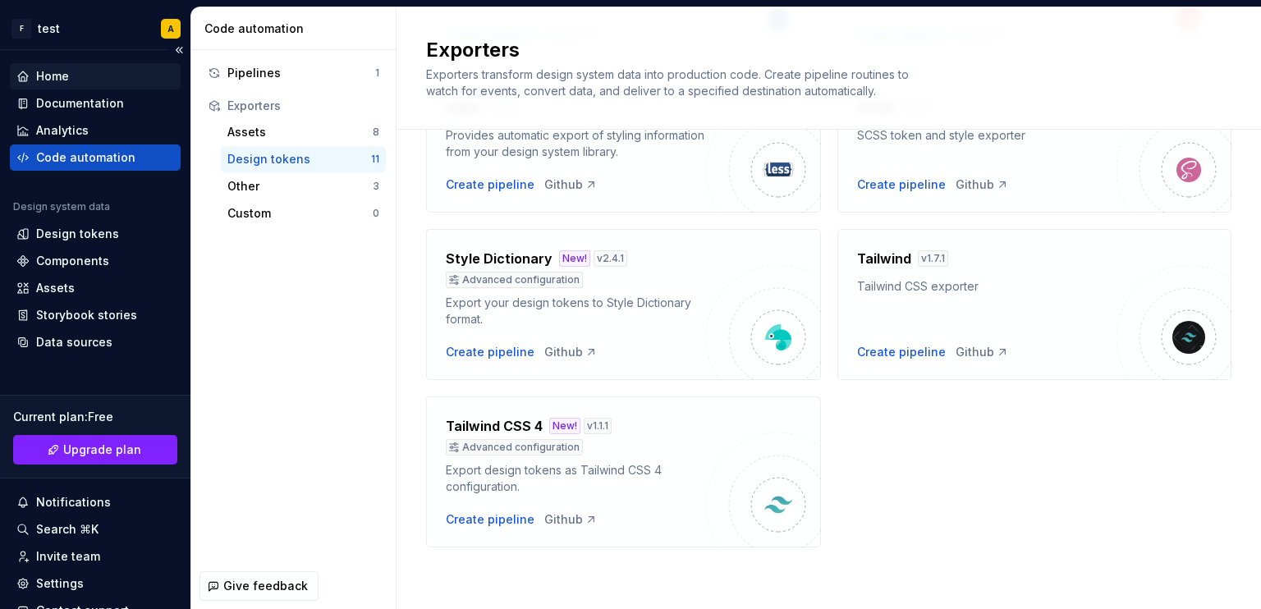
click at [63, 71] on div "Home" at bounding box center [52, 76] width 33 height 16
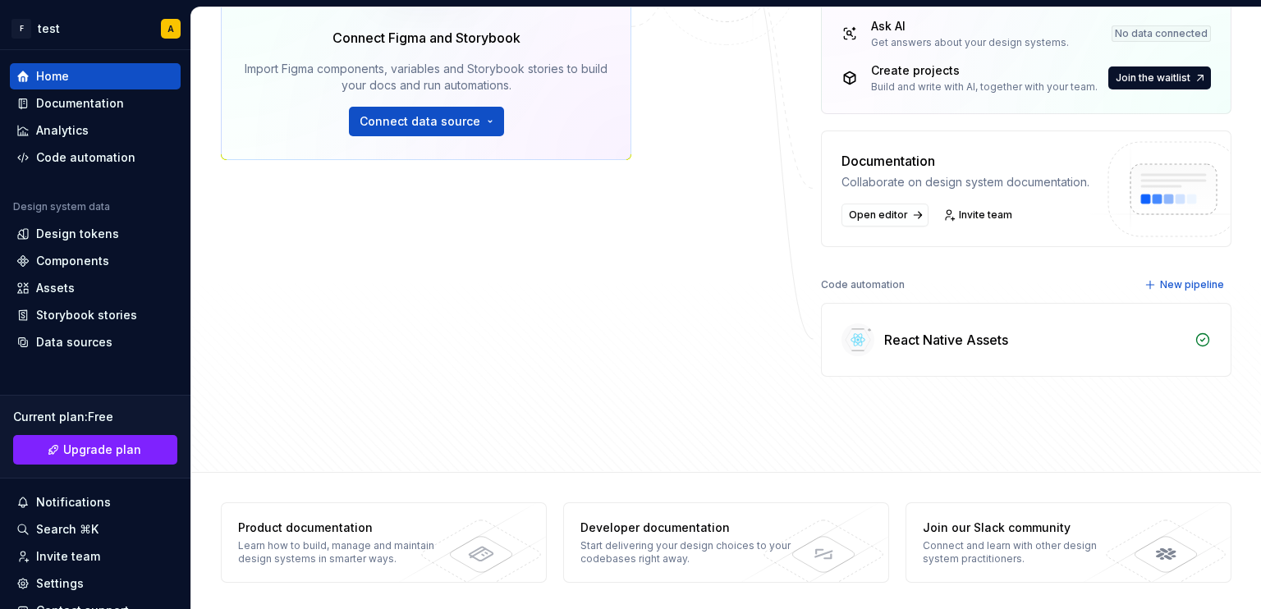
scroll to position [198, 0]
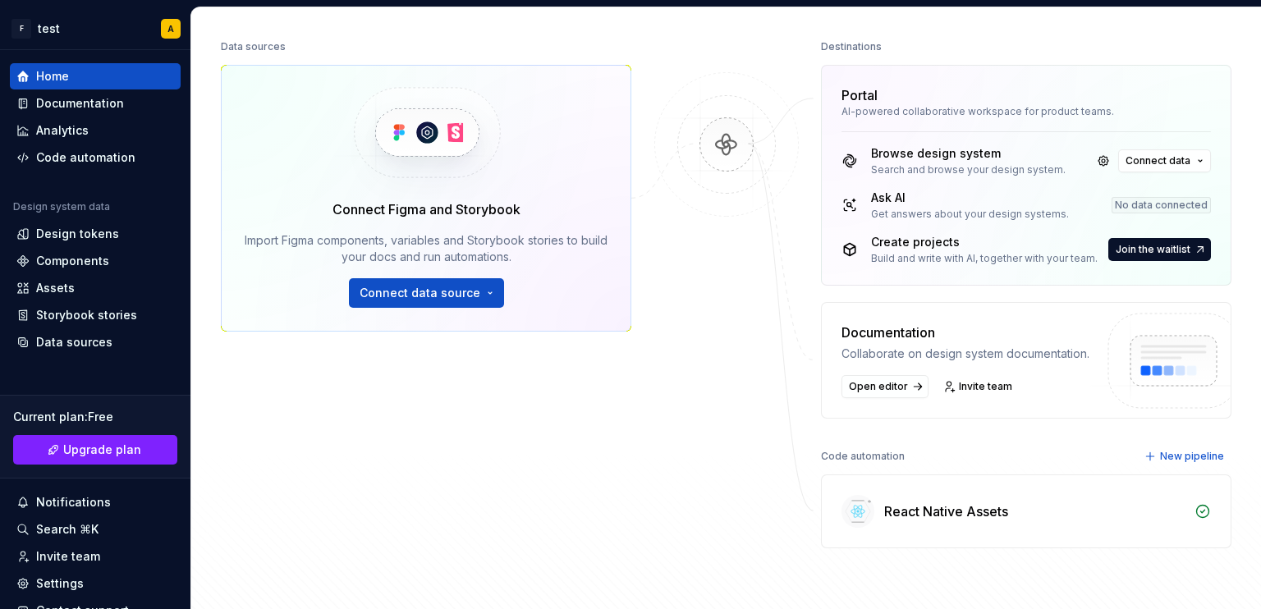
click at [879, 197] on div "Ask AI" at bounding box center [970, 198] width 198 height 16
click at [842, 208] on icon at bounding box center [849, 205] width 16 height 16
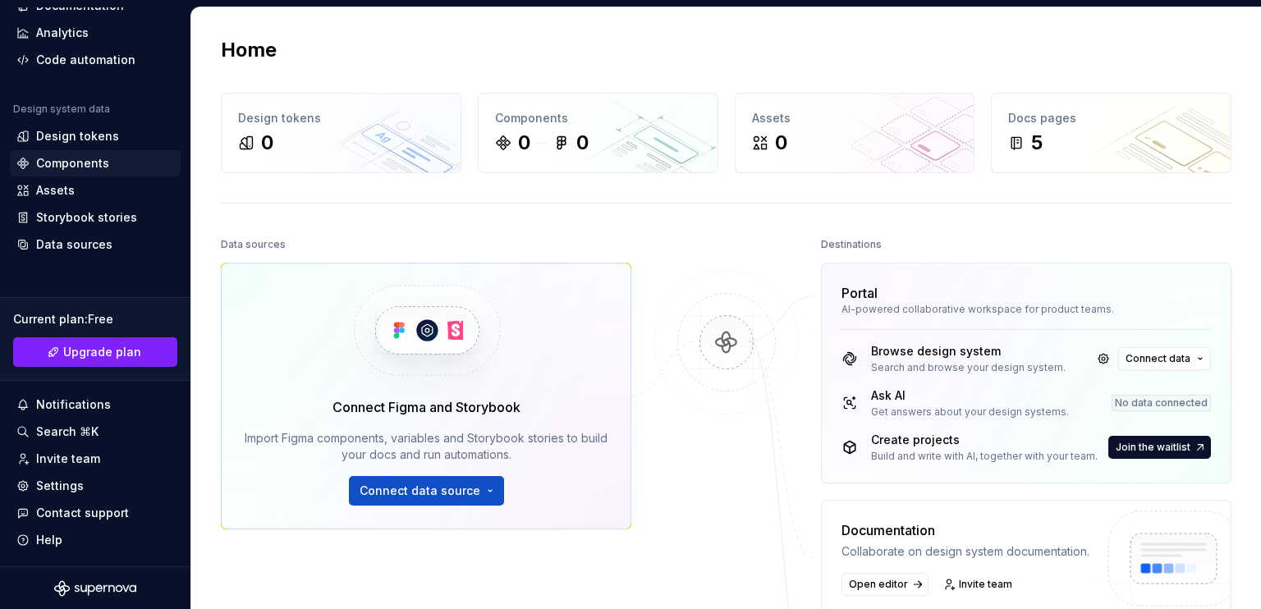
scroll to position [0, 0]
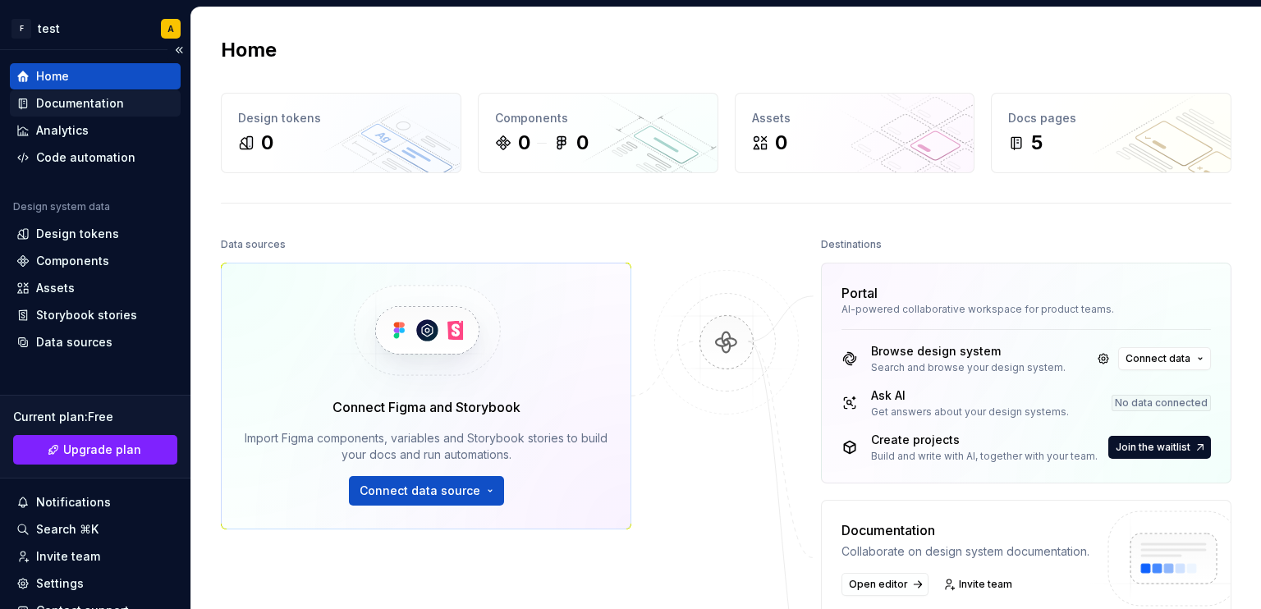
click at [72, 110] on div "Documentation" at bounding box center [80, 103] width 88 height 16
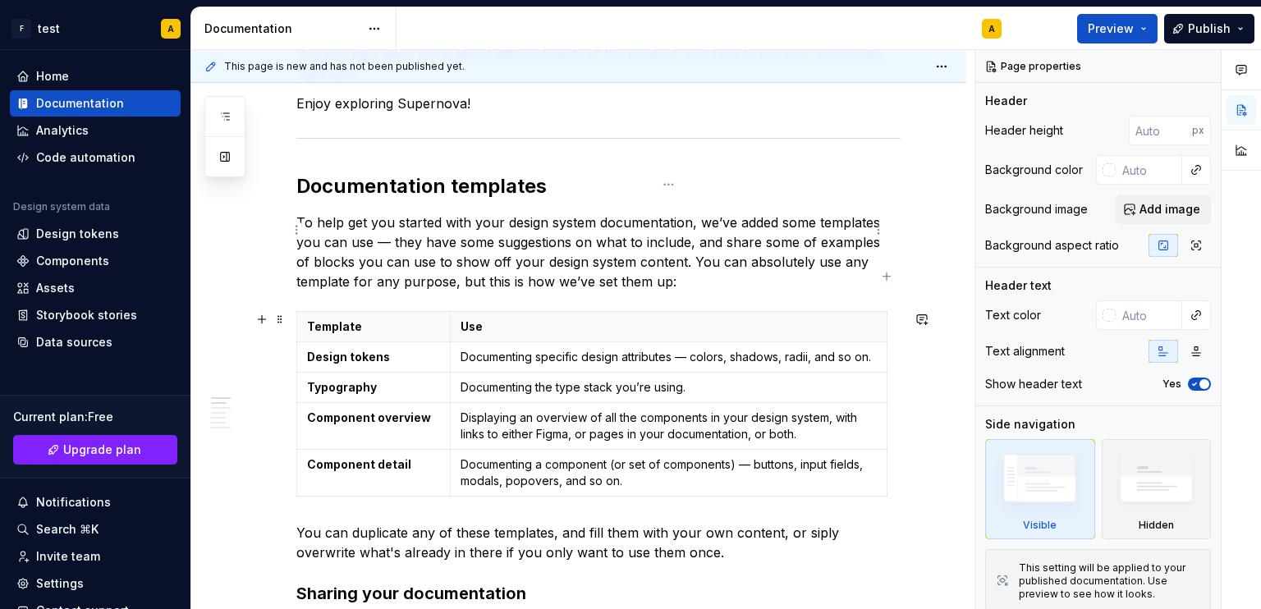
scroll to position [422, 0]
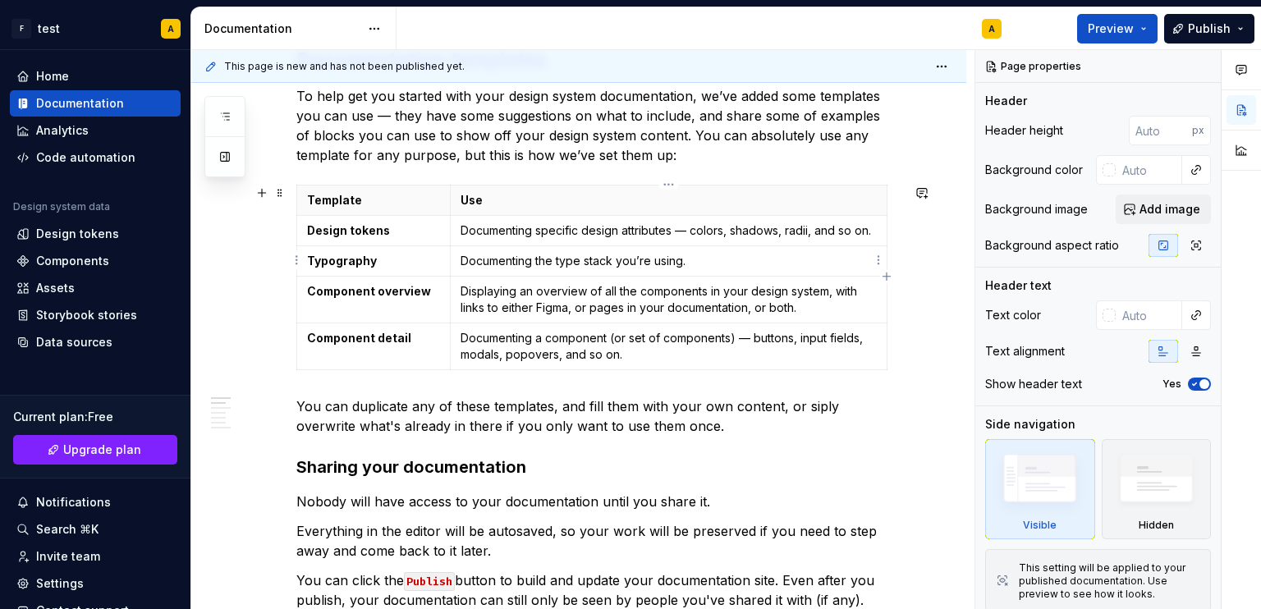
click at [683, 260] on p "Documenting the type stack you’re using." at bounding box center [667, 261] width 415 height 16
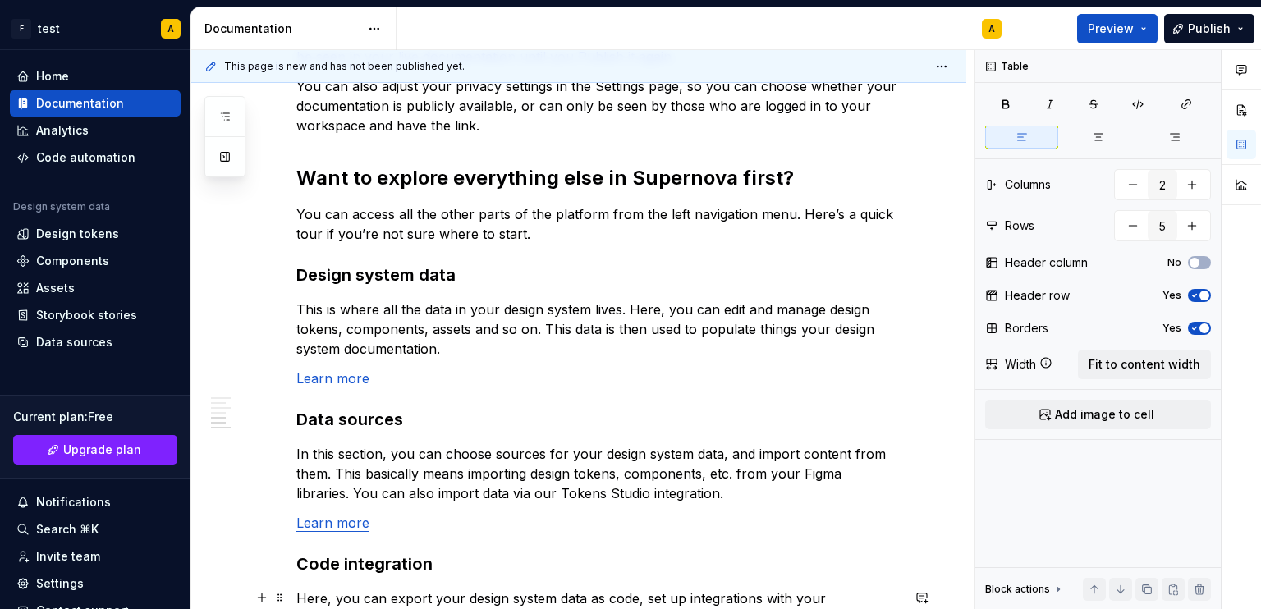
scroll to position [1261, 0]
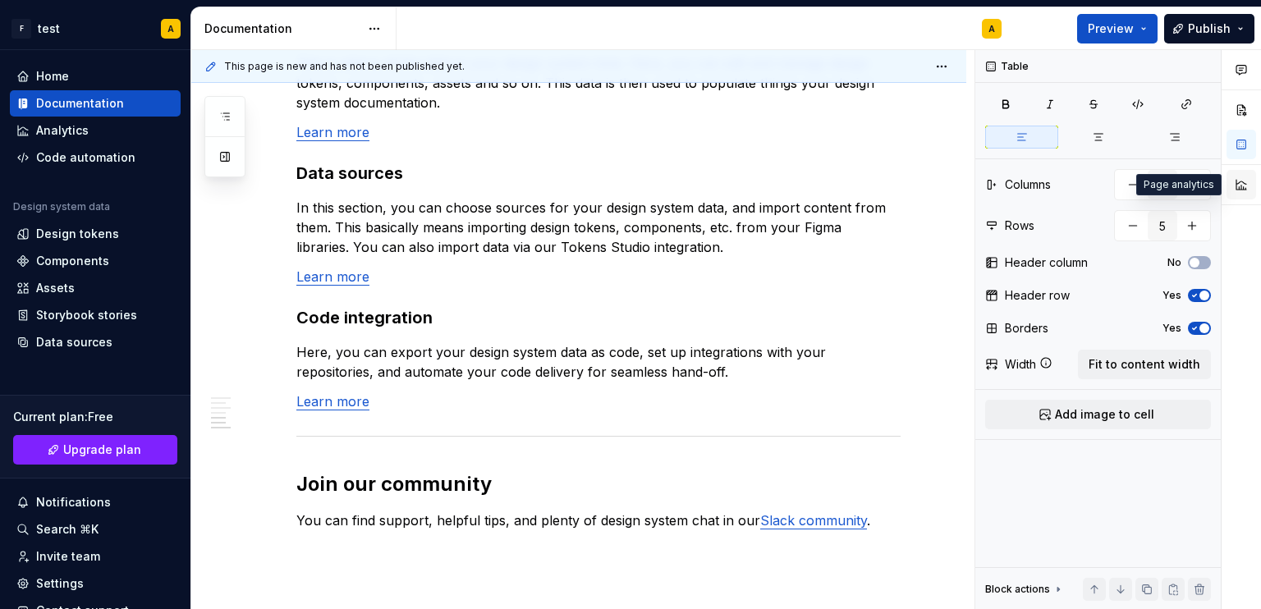
click at [1238, 183] on button "button" at bounding box center [1241, 185] width 30 height 30
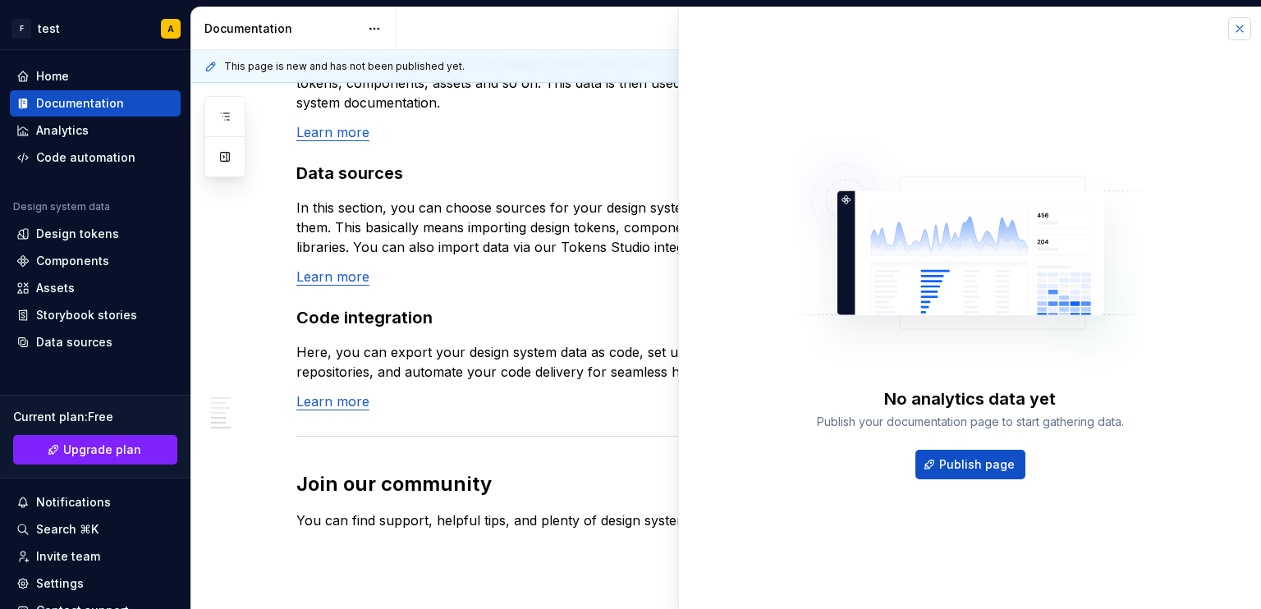
click at [1234, 34] on button "button" at bounding box center [1239, 28] width 23 height 23
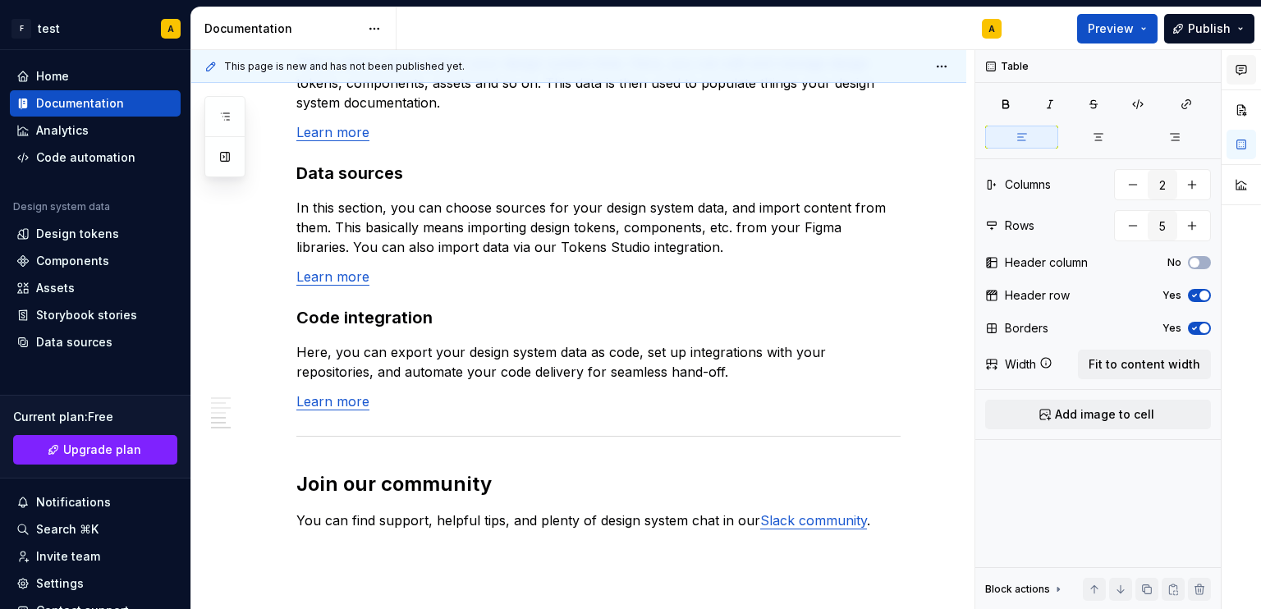
click at [1247, 66] on button "button" at bounding box center [1241, 70] width 30 height 30
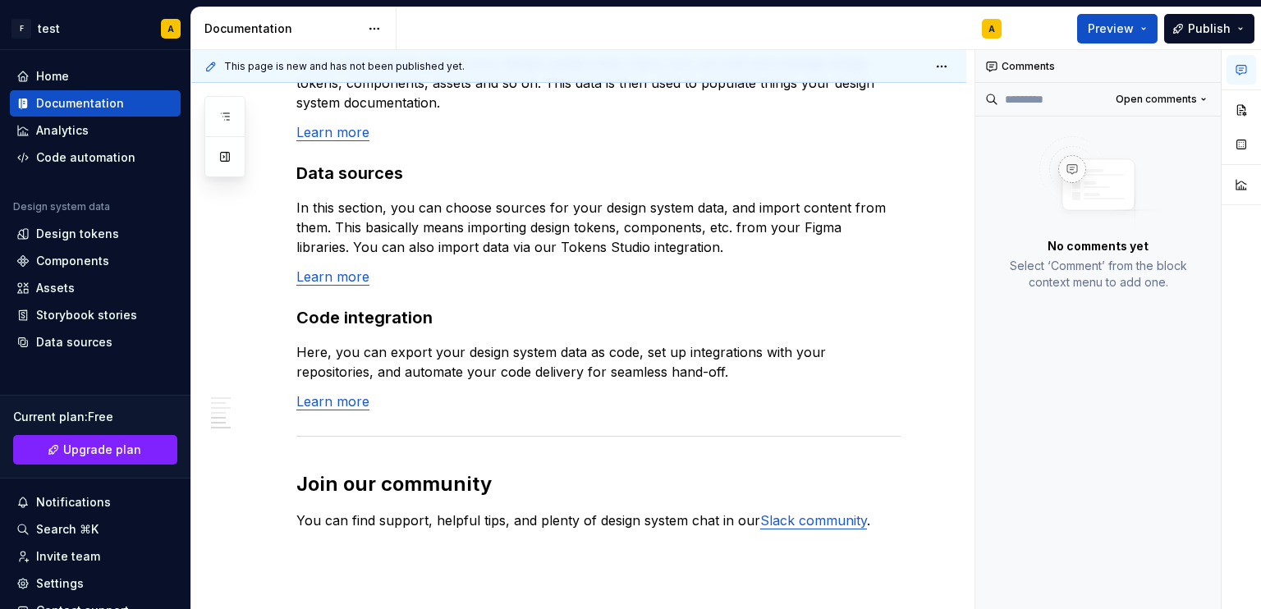
click at [1247, 66] on button "button" at bounding box center [1241, 70] width 30 height 30
click at [1149, 26] on button "Preview" at bounding box center [1117, 29] width 80 height 30
click at [1037, 29] on div "Preview Publish" at bounding box center [1137, 28] width 246 height 42
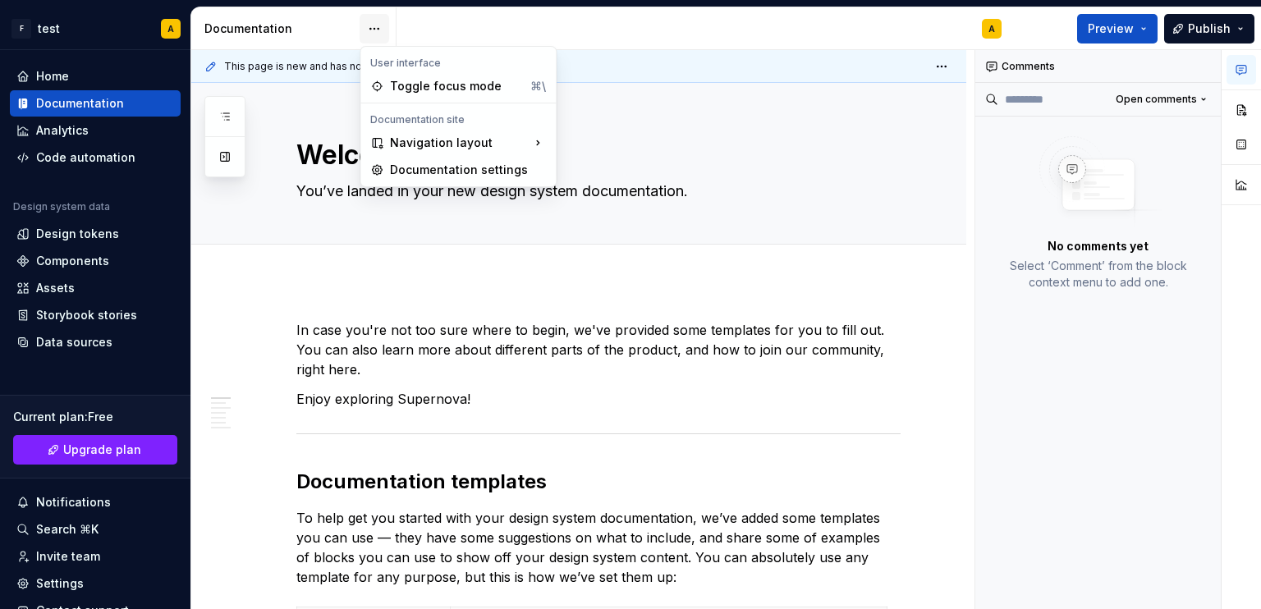
click at [370, 31] on html "F test A Home Documentation Analytics Code automation Design system data Design…" at bounding box center [630, 304] width 1261 height 609
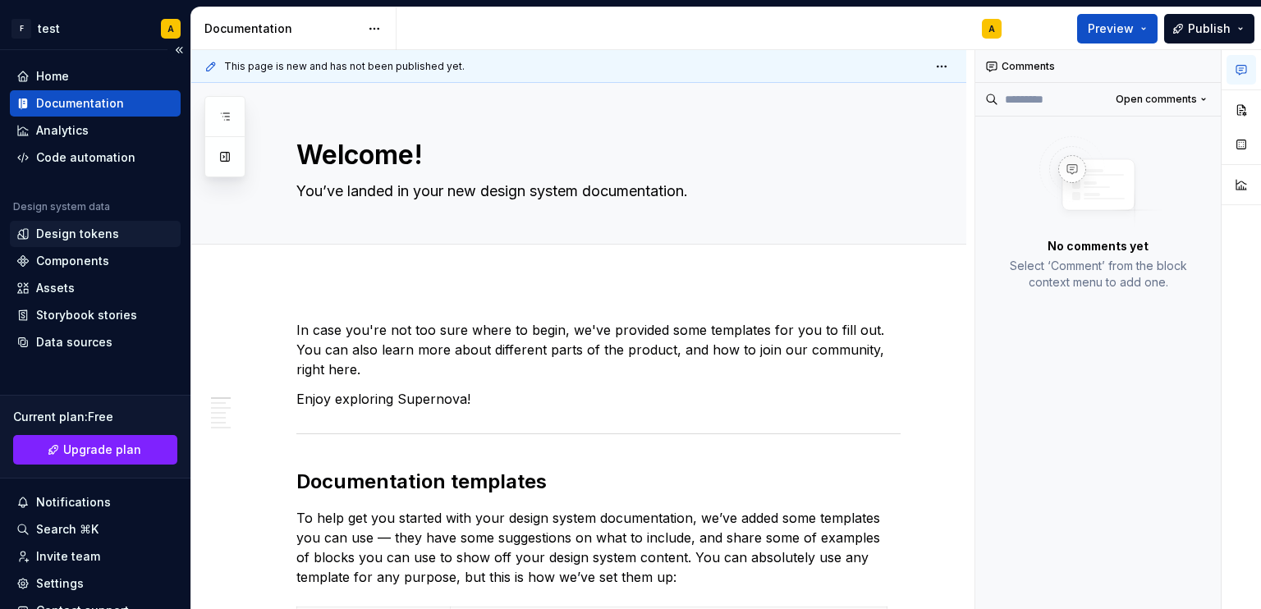
click at [71, 240] on html "F test A Home Documentation Analytics Code automation Design system data Design…" at bounding box center [630, 304] width 1261 height 609
click at [71, 240] on div "Design tokens" at bounding box center [77, 234] width 83 height 16
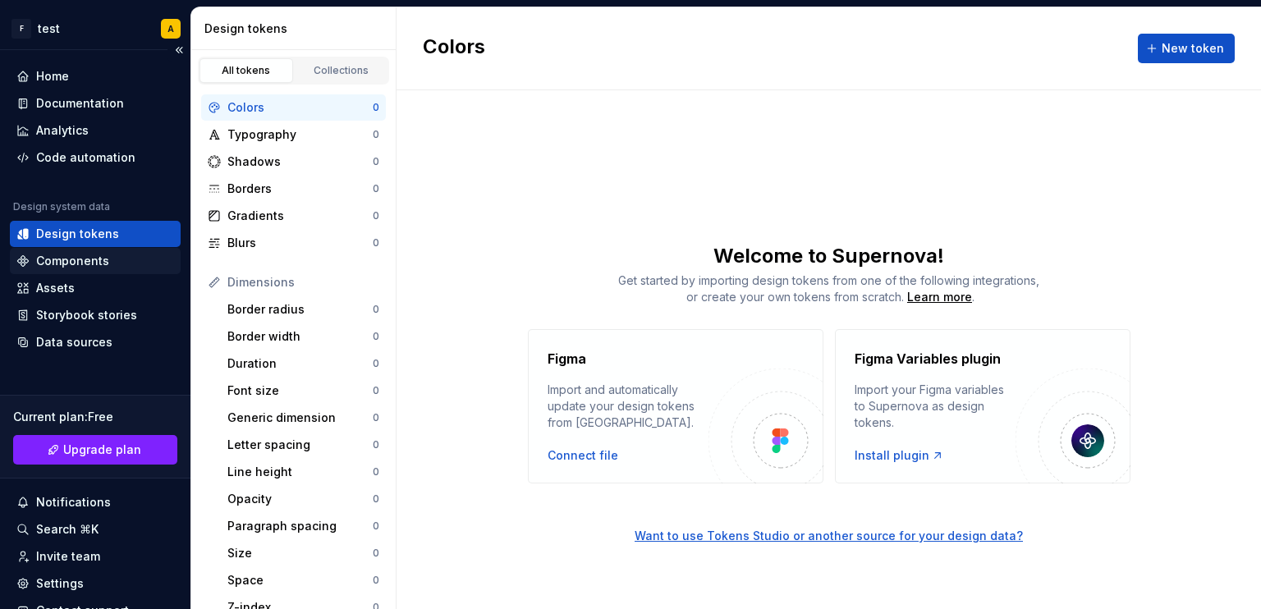
click at [72, 264] on div "Components" at bounding box center [72, 261] width 73 height 16
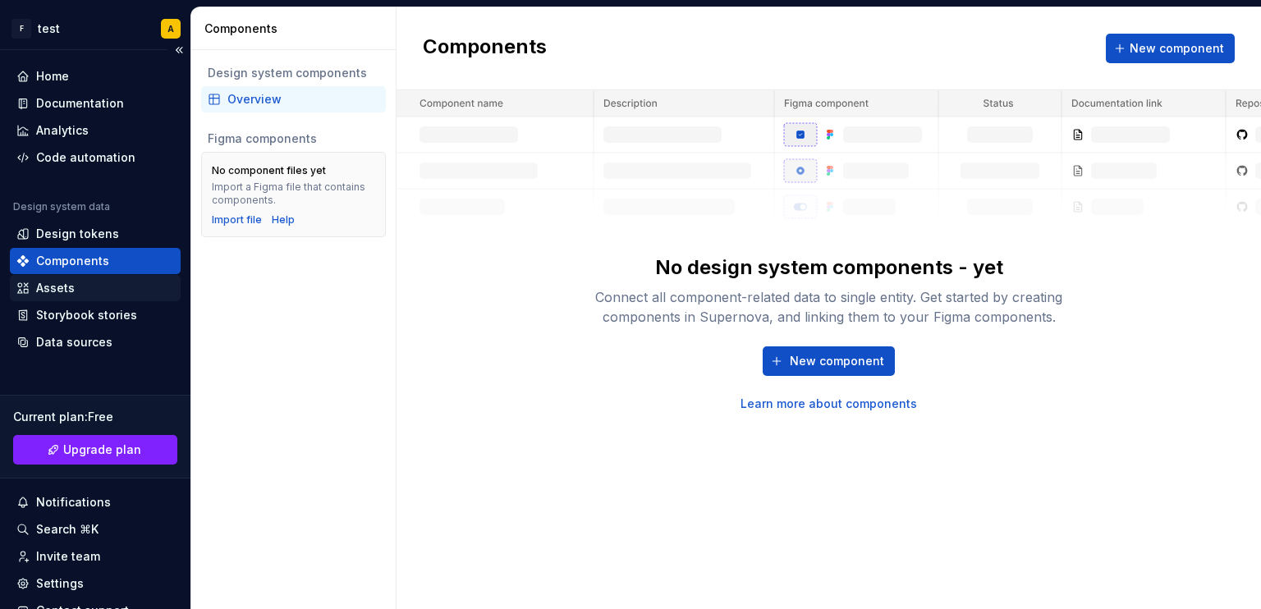
click at [55, 286] on div "Assets" at bounding box center [55, 288] width 39 height 16
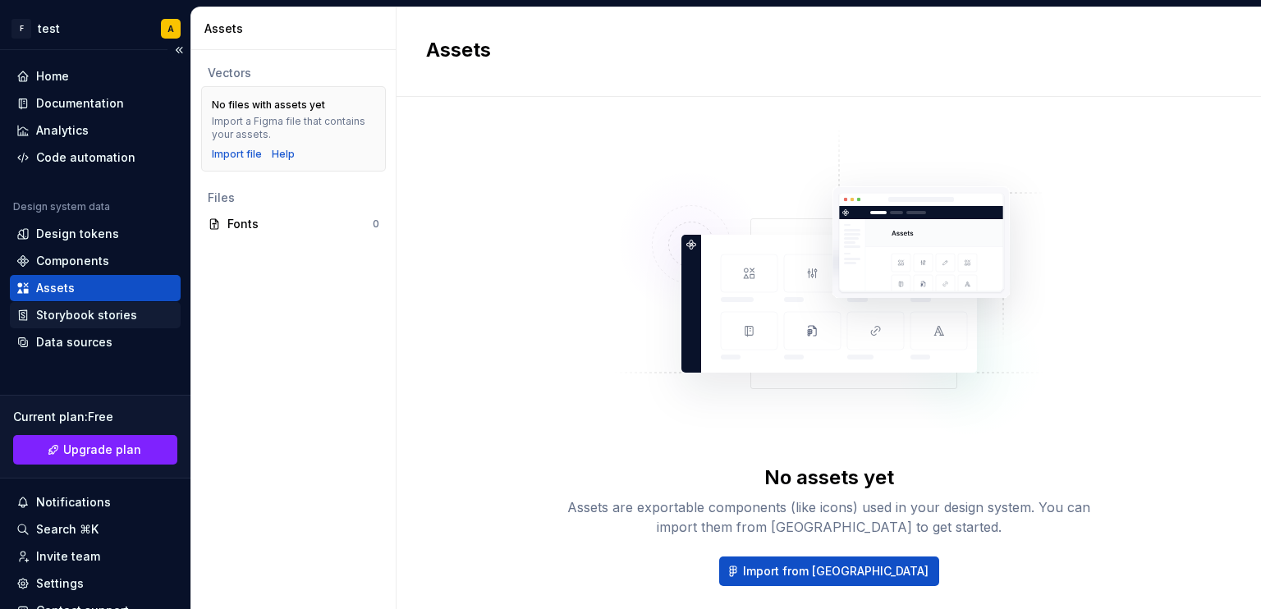
click at [62, 318] on div "Storybook stories" at bounding box center [86, 315] width 101 height 16
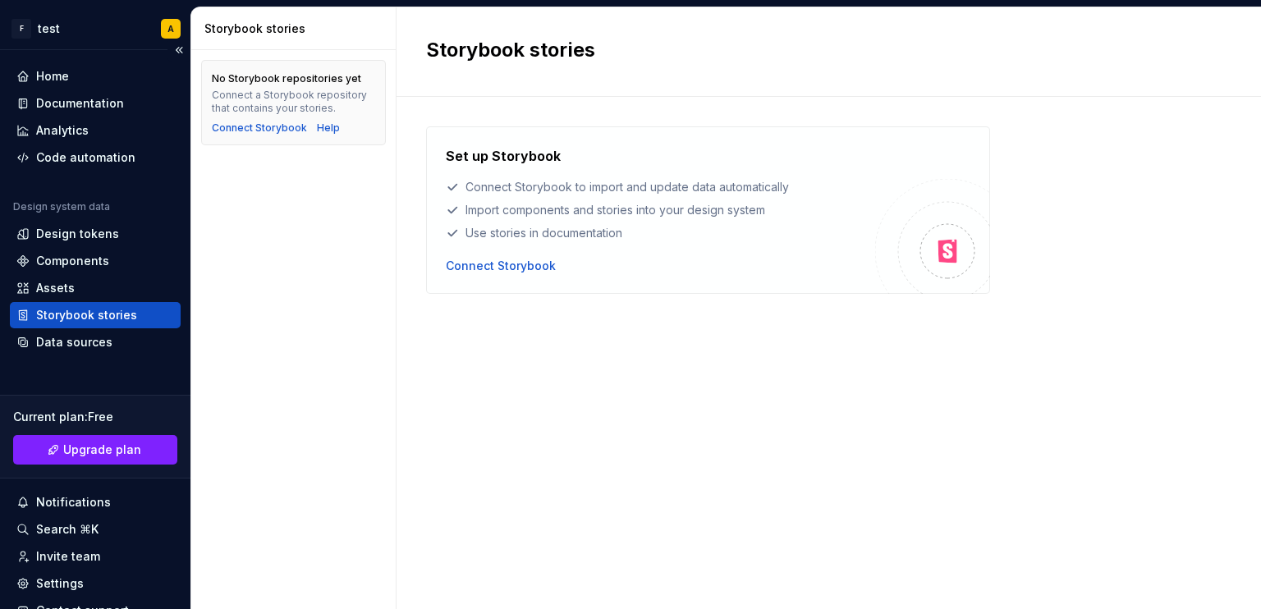
scroll to position [98, 0]
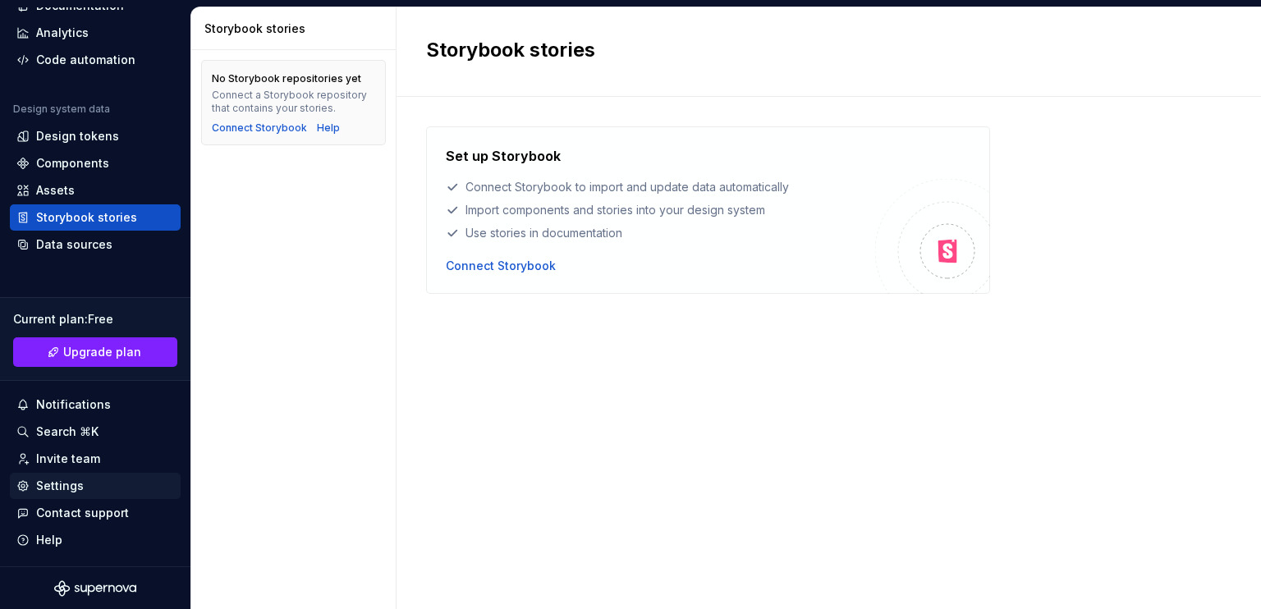
click at [78, 488] on div "Settings" at bounding box center [60, 486] width 48 height 16
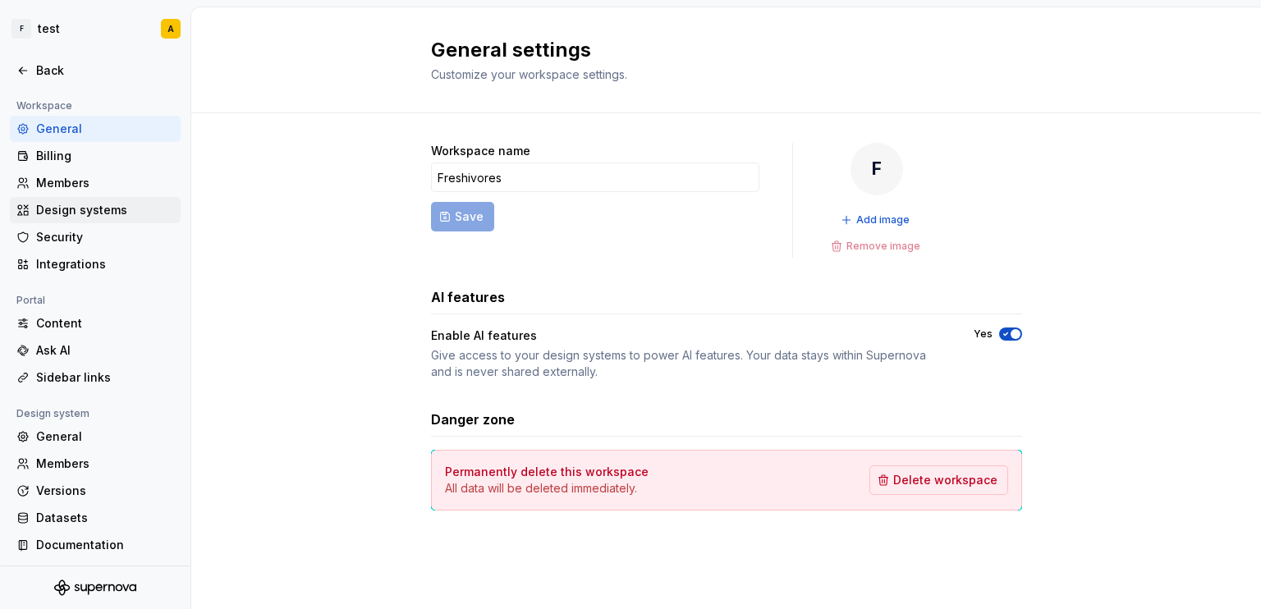
scroll to position [113, 0]
click at [72, 344] on div "Ask AI" at bounding box center [105, 349] width 138 height 16
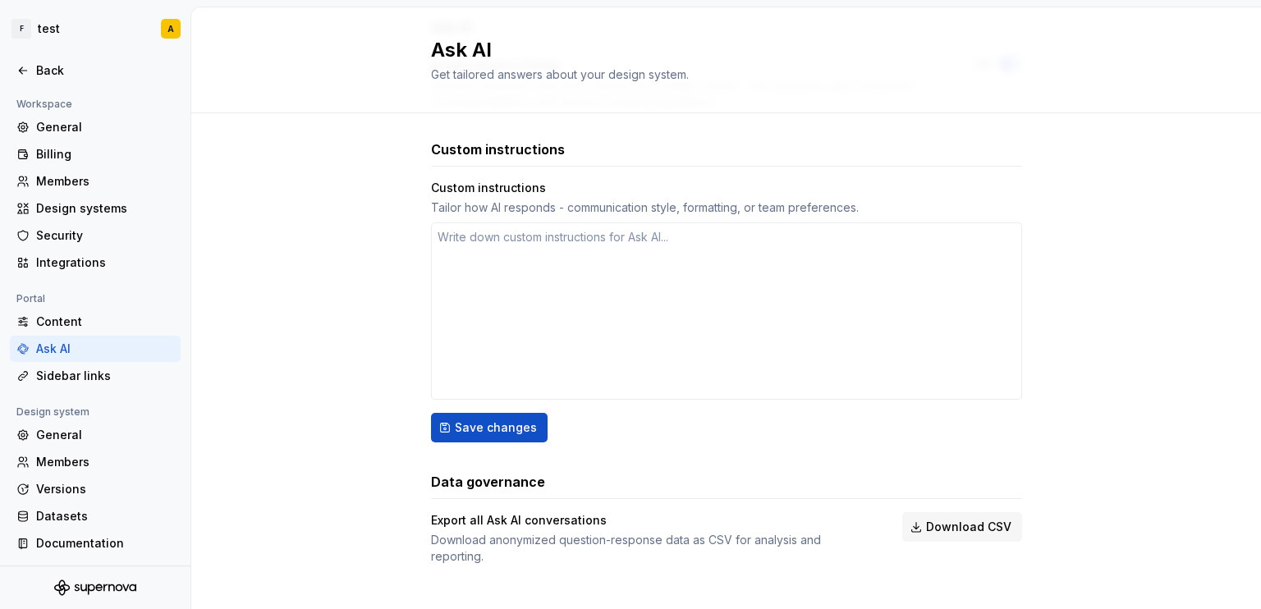
scroll to position [207, 0]
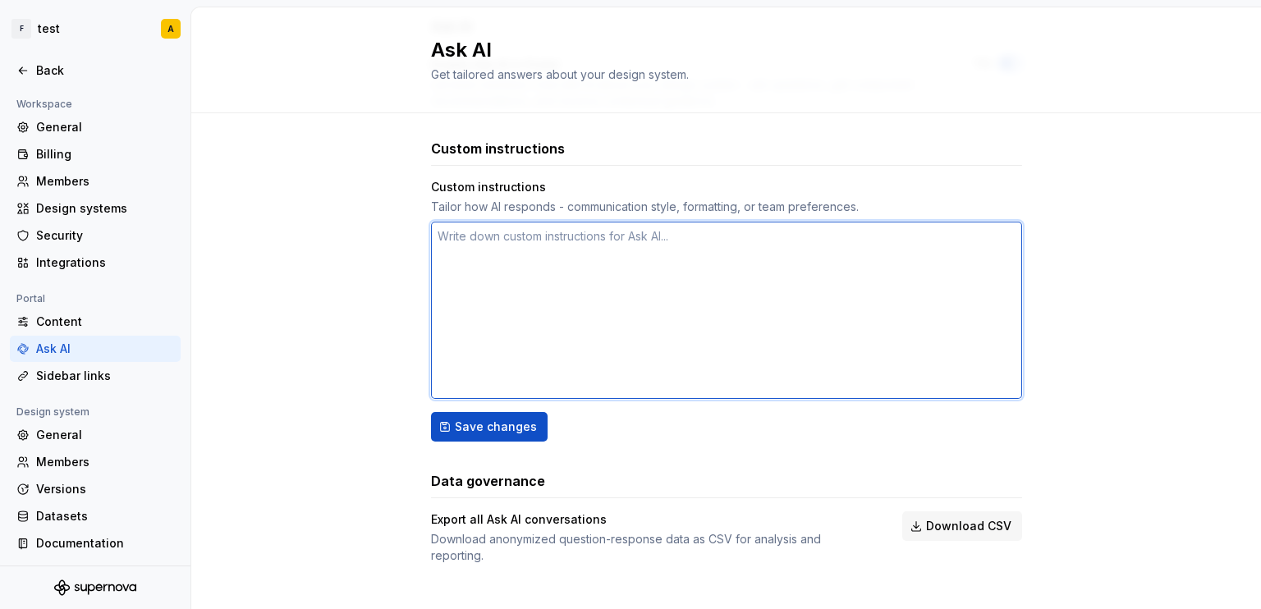
click at [632, 285] on textarea at bounding box center [726, 310] width 591 height 177
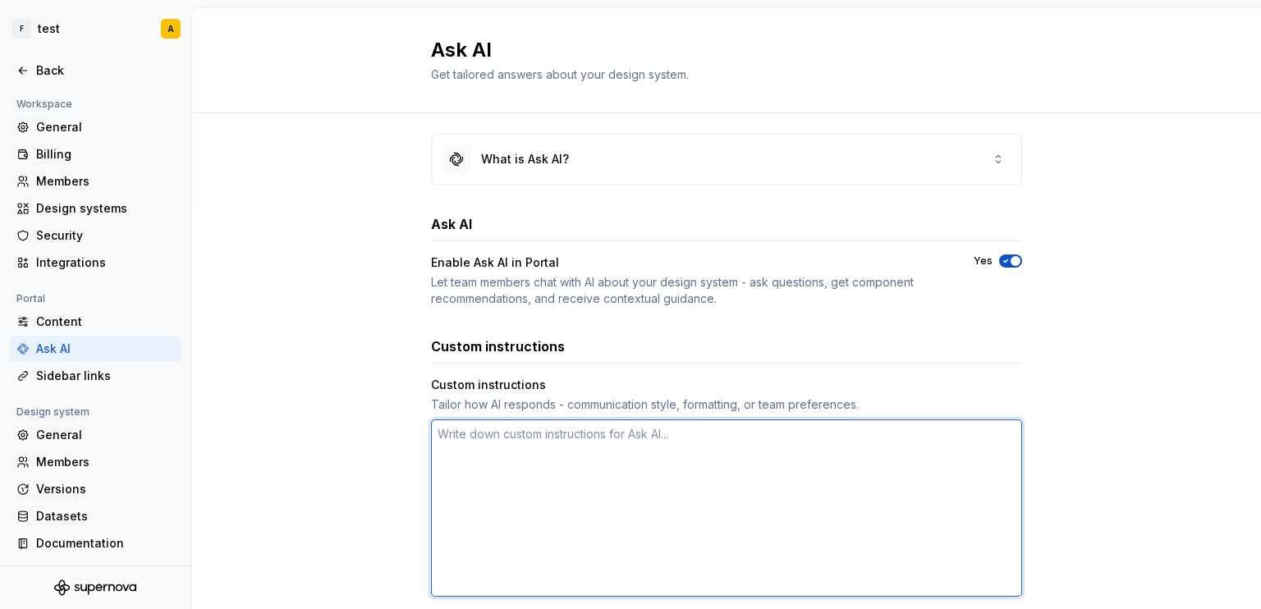
scroll to position [0, 0]
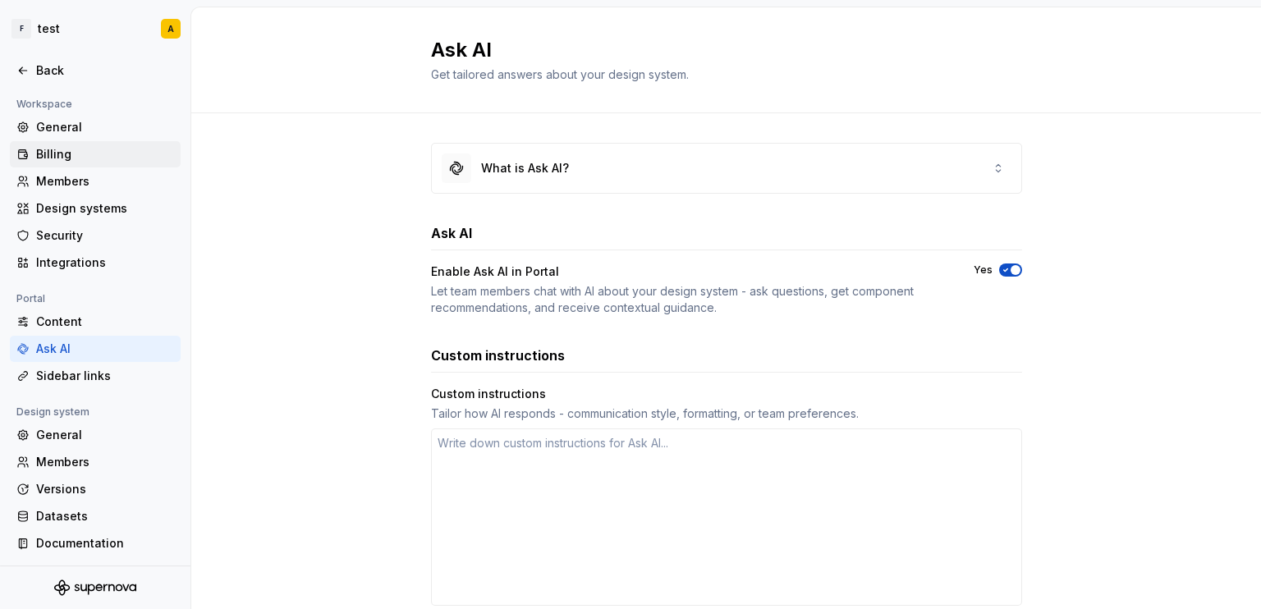
click at [53, 155] on div "Billing" at bounding box center [105, 154] width 138 height 16
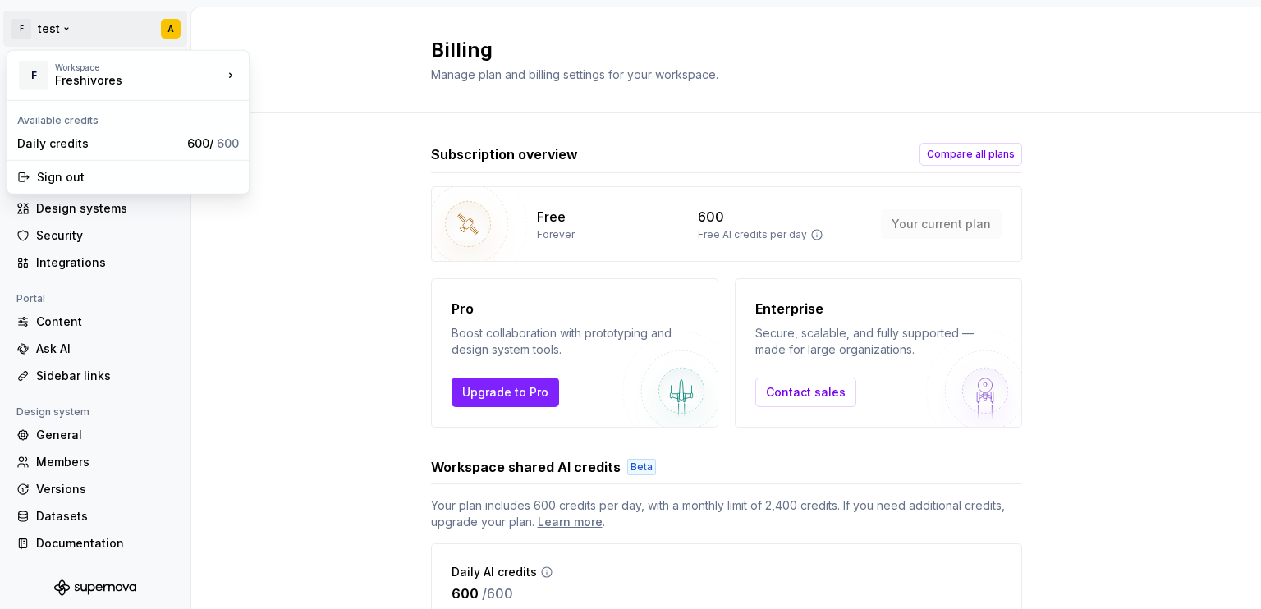
click at [66, 38] on html "F test A Back Account Profile Authentication Notifications Workspace General Bi…" at bounding box center [630, 304] width 1261 height 609
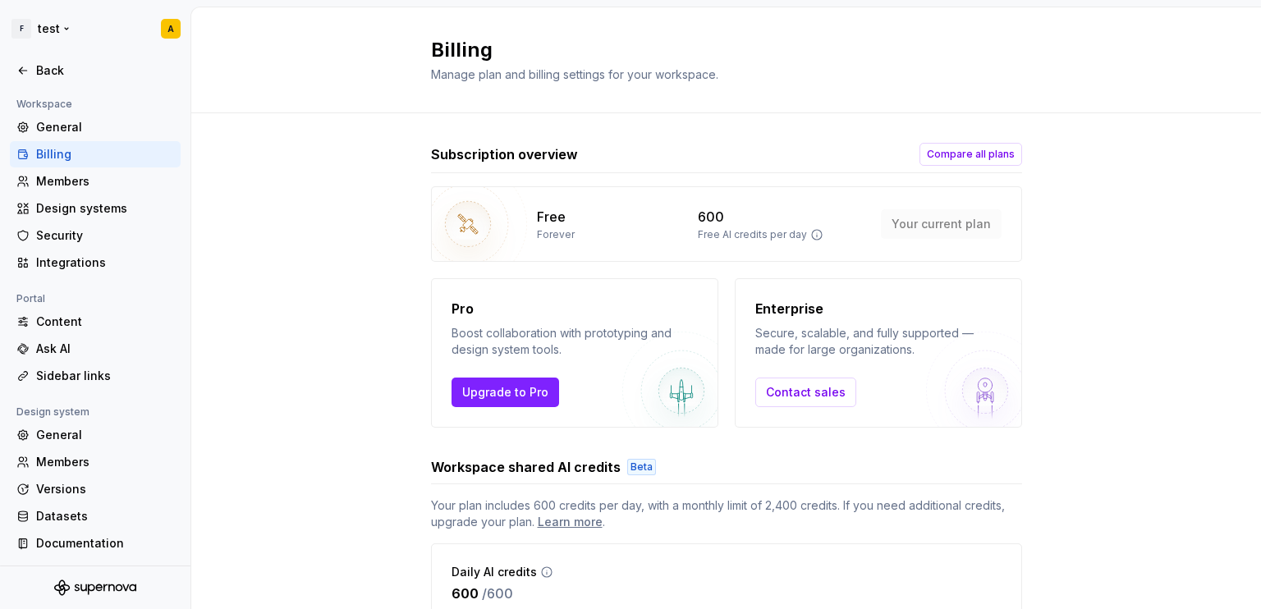
click at [22, 29] on html "F test A Back Account Profile Authentication Notifications Workspace General Bi…" at bounding box center [630, 304] width 1261 height 609
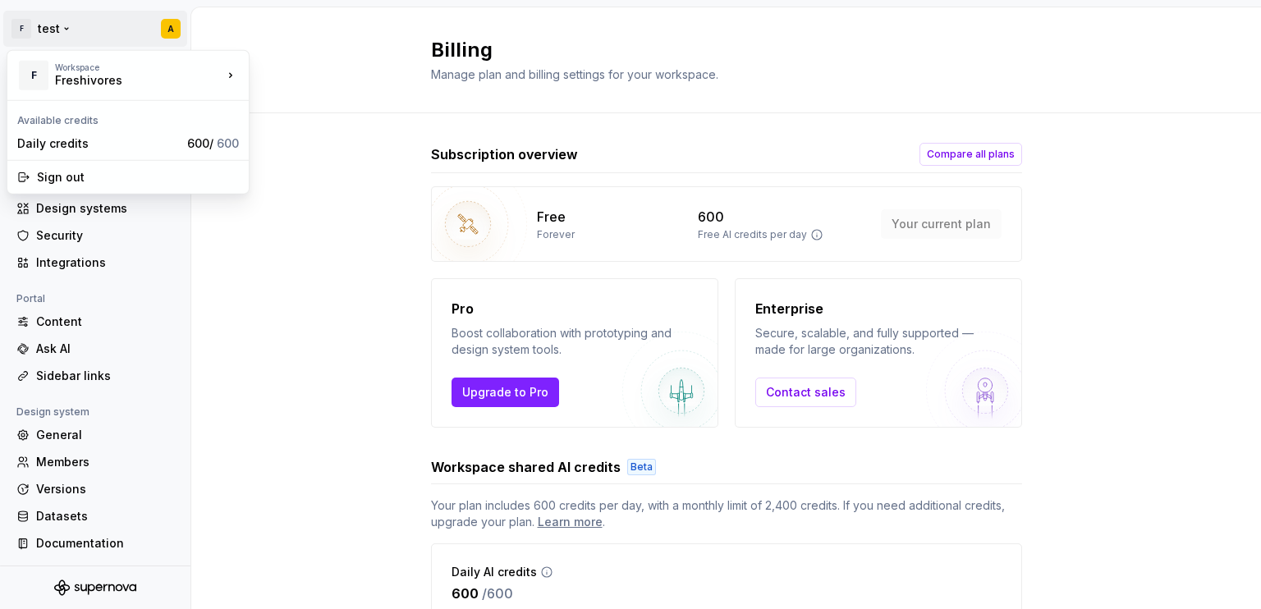
click at [22, 29] on html "F test A Back Account Profile Authentication Notifications Workspace General Bi…" at bounding box center [630, 304] width 1261 height 609
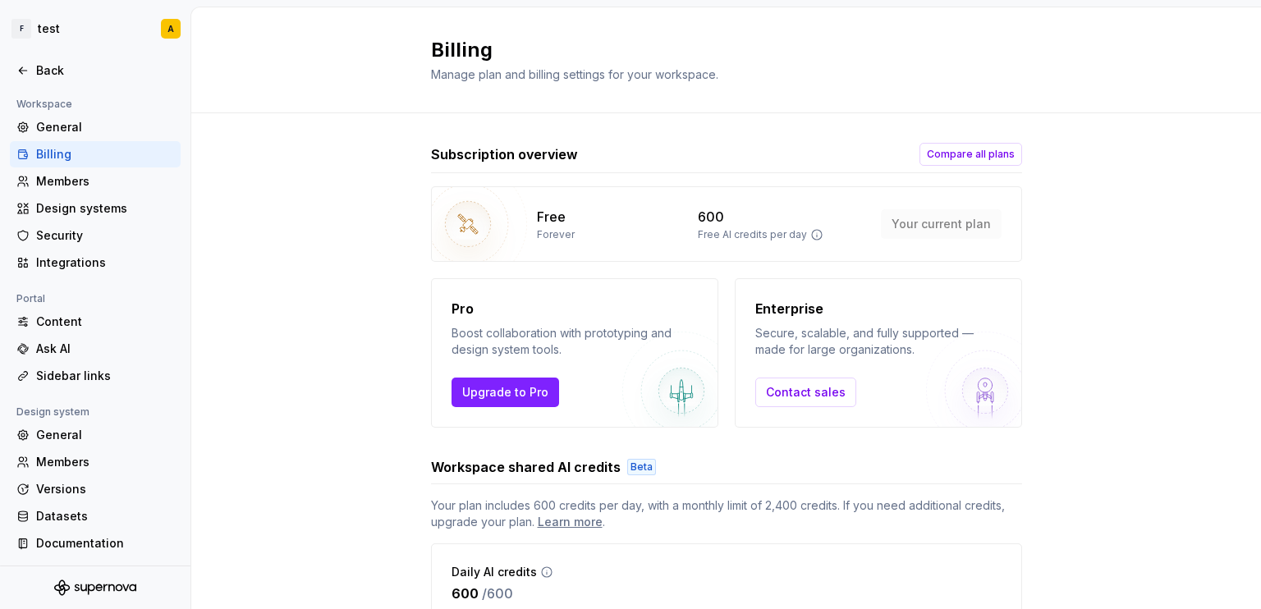
click at [366, 286] on html "F test A Back Account Profile Authentication Notifications Workspace General Bi…" at bounding box center [630, 304] width 1261 height 609
click at [101, 72] on div "Back" at bounding box center [105, 70] width 138 height 16
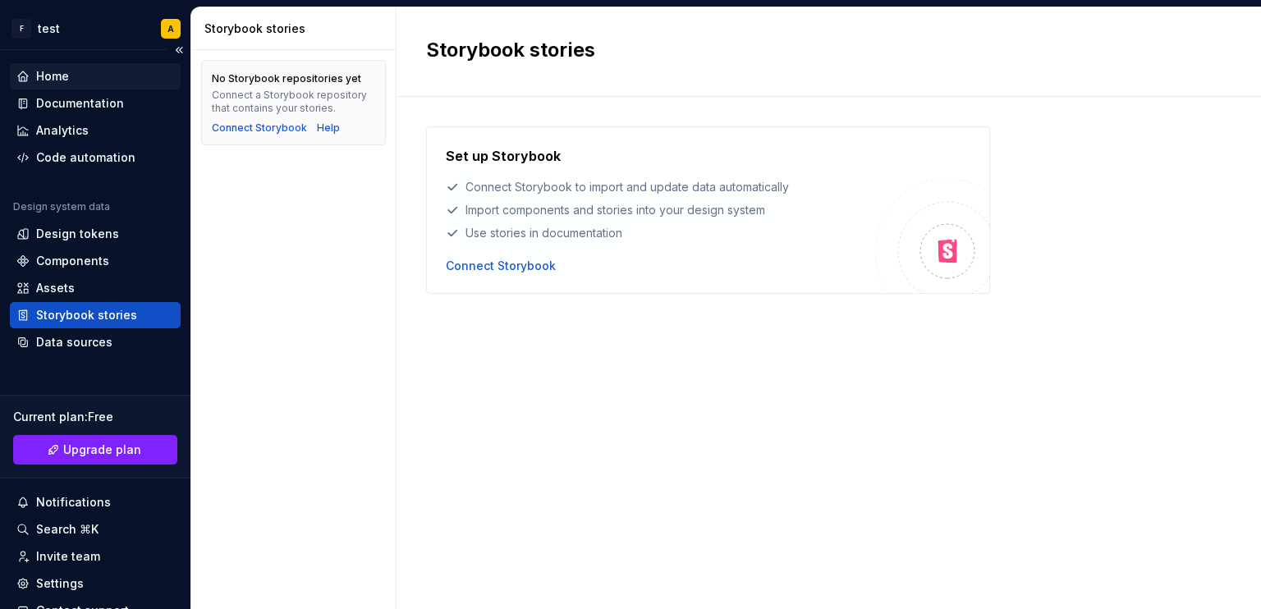
click at [67, 81] on div "Home" at bounding box center [52, 76] width 33 height 16
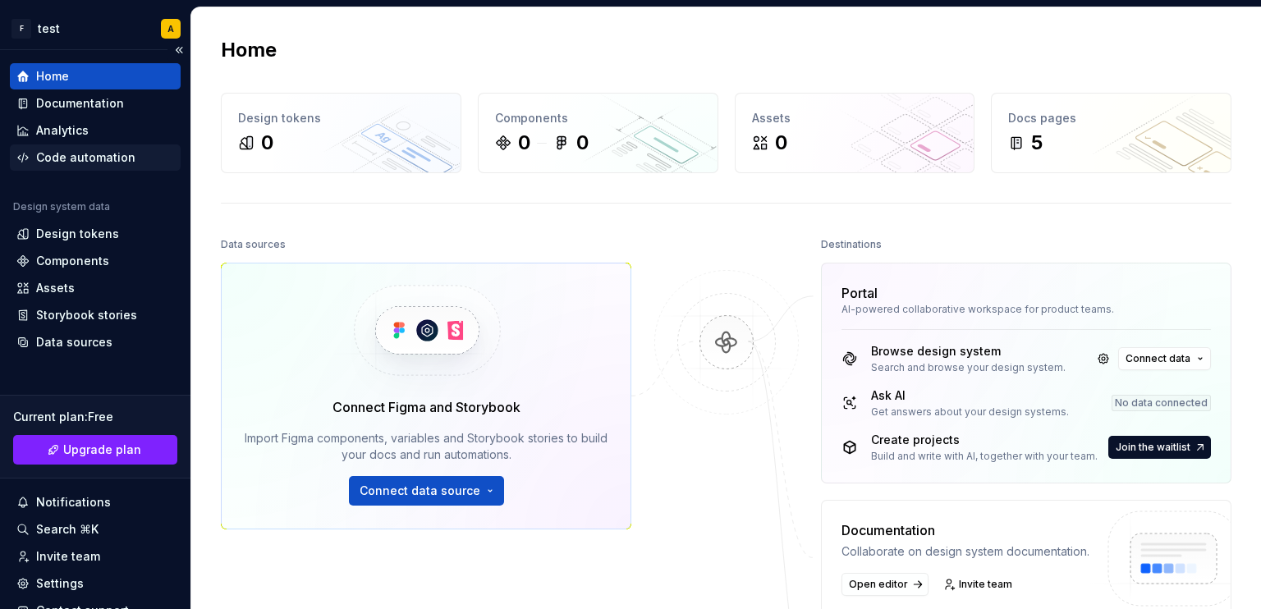
click at [56, 149] on div "Code automation" at bounding box center [85, 157] width 99 height 16
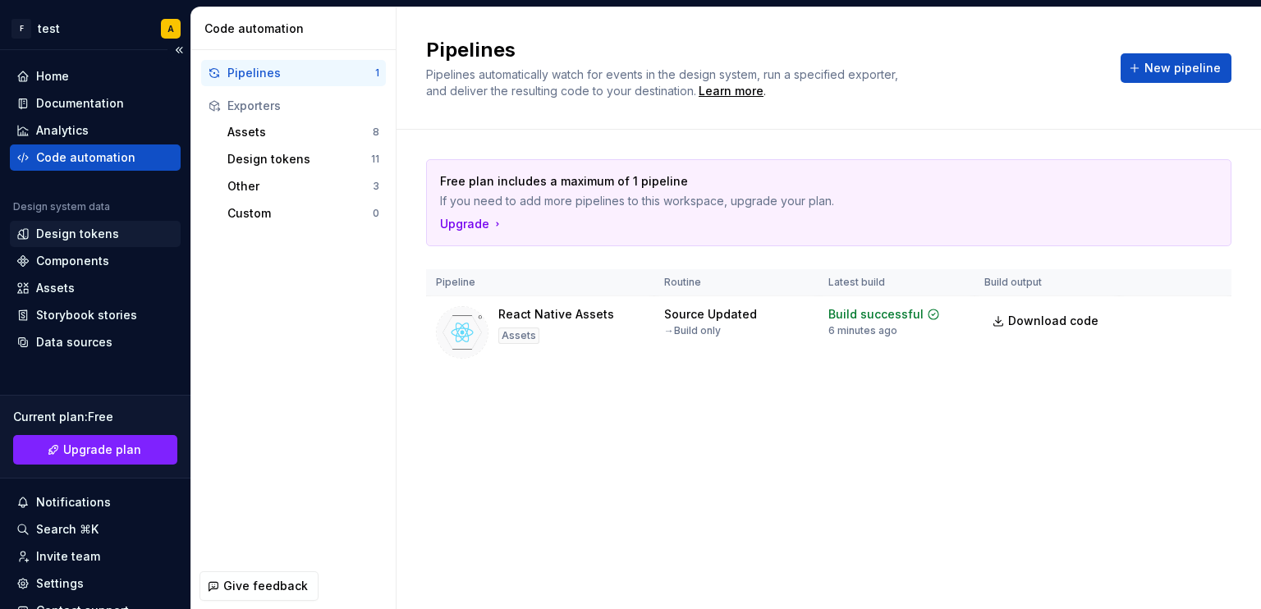
click at [89, 239] on div "Design tokens" at bounding box center [77, 234] width 83 height 16
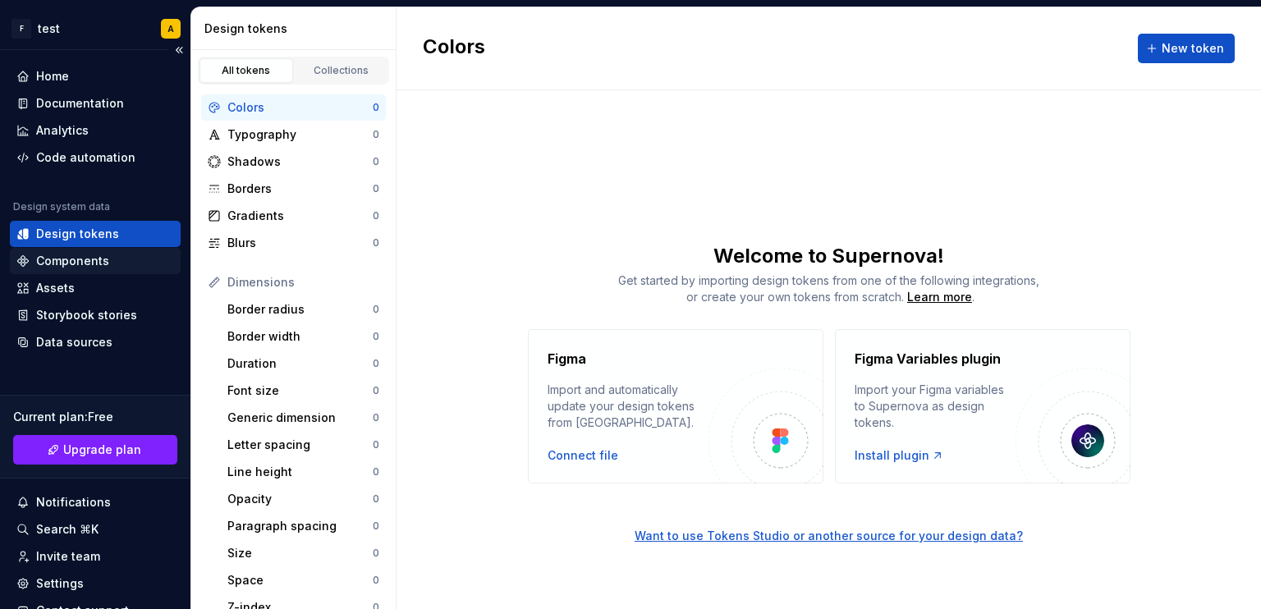
click at [103, 271] on div "Components" at bounding box center [95, 261] width 171 height 26
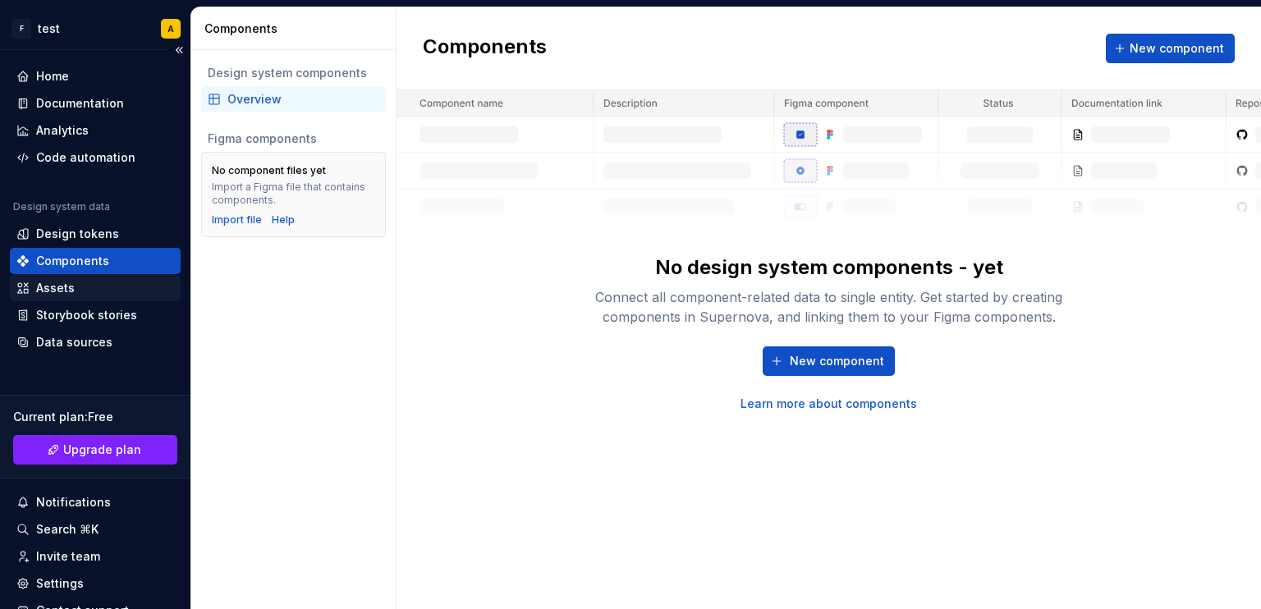
click at [68, 288] on div "Assets" at bounding box center [55, 288] width 39 height 16
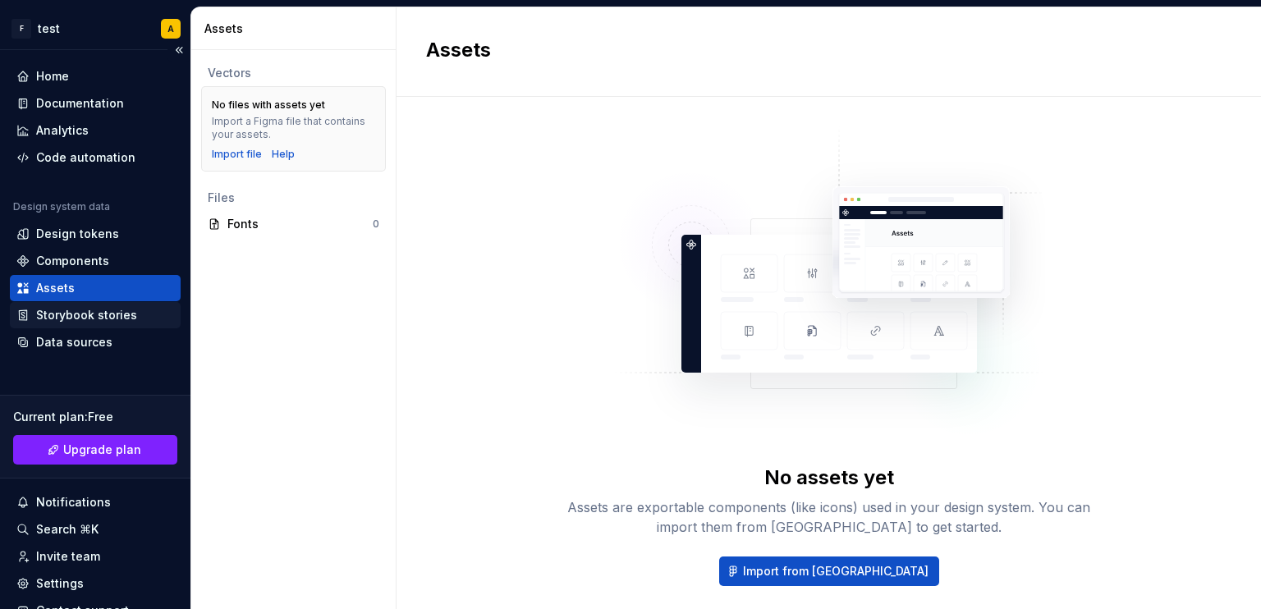
click at [78, 318] on div "Storybook stories" at bounding box center [86, 315] width 101 height 16
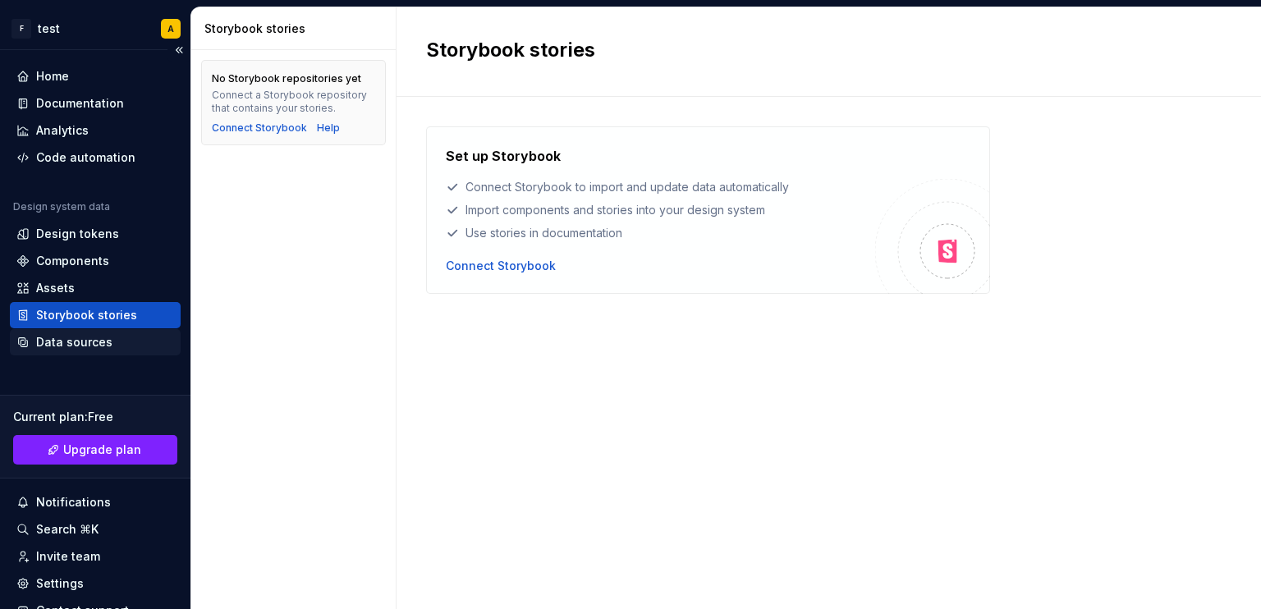
click at [72, 341] on div "Data sources" at bounding box center [74, 342] width 76 height 16
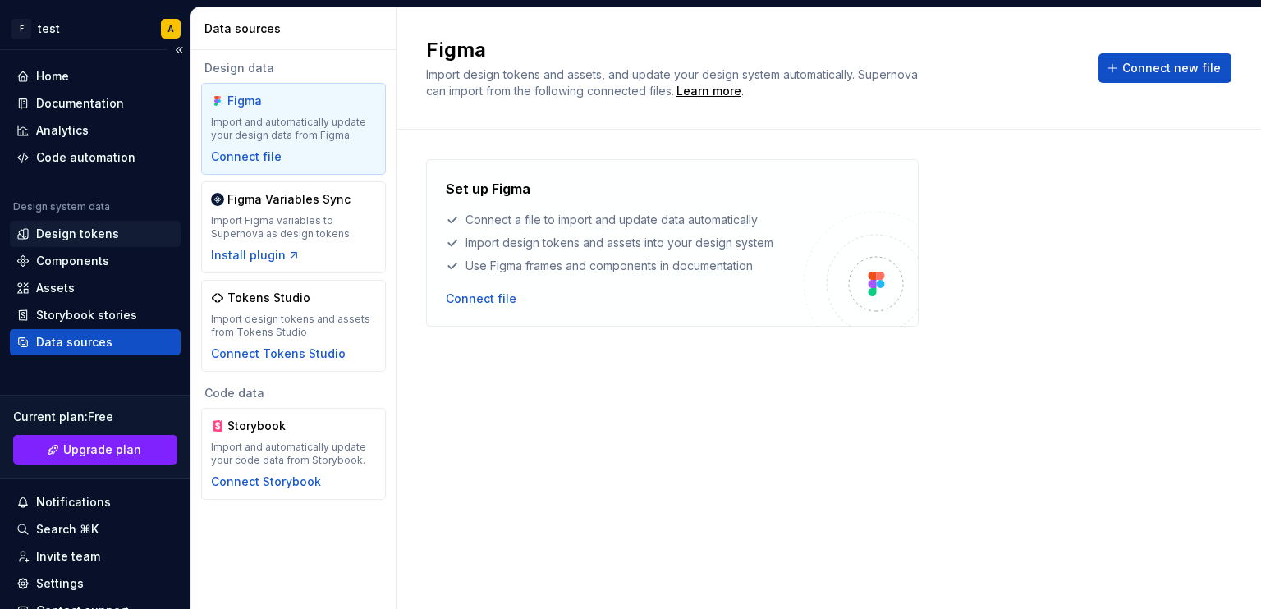
click at [73, 230] on div "Design tokens" at bounding box center [77, 234] width 83 height 16
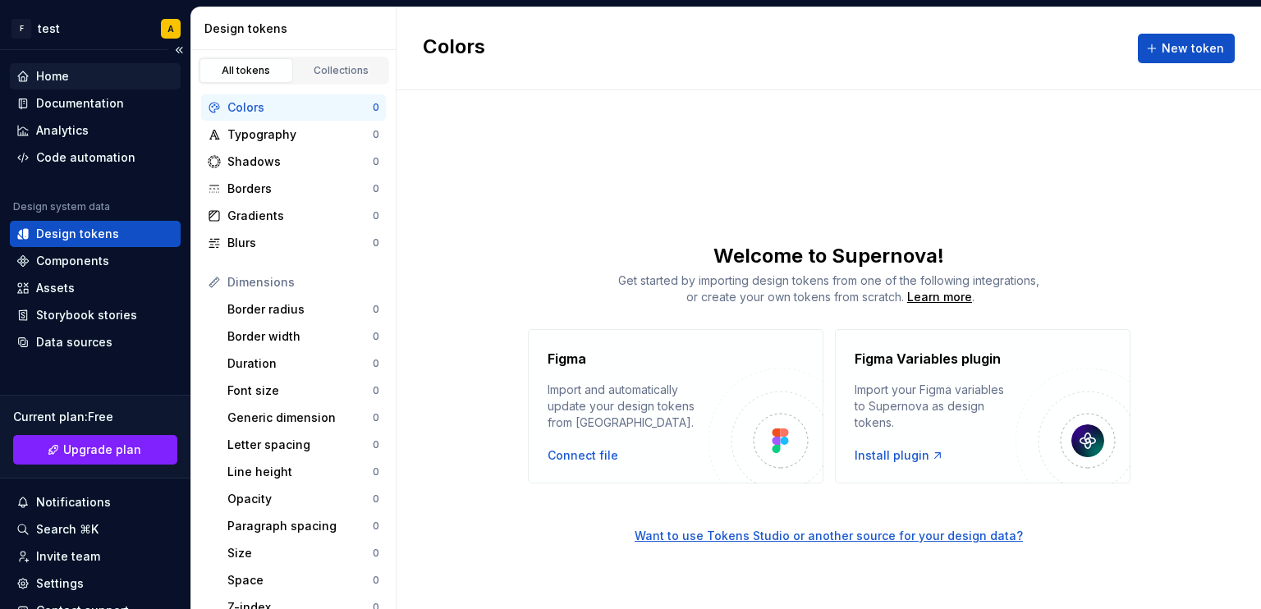
click at [79, 82] on div "Home" at bounding box center [95, 76] width 158 height 16
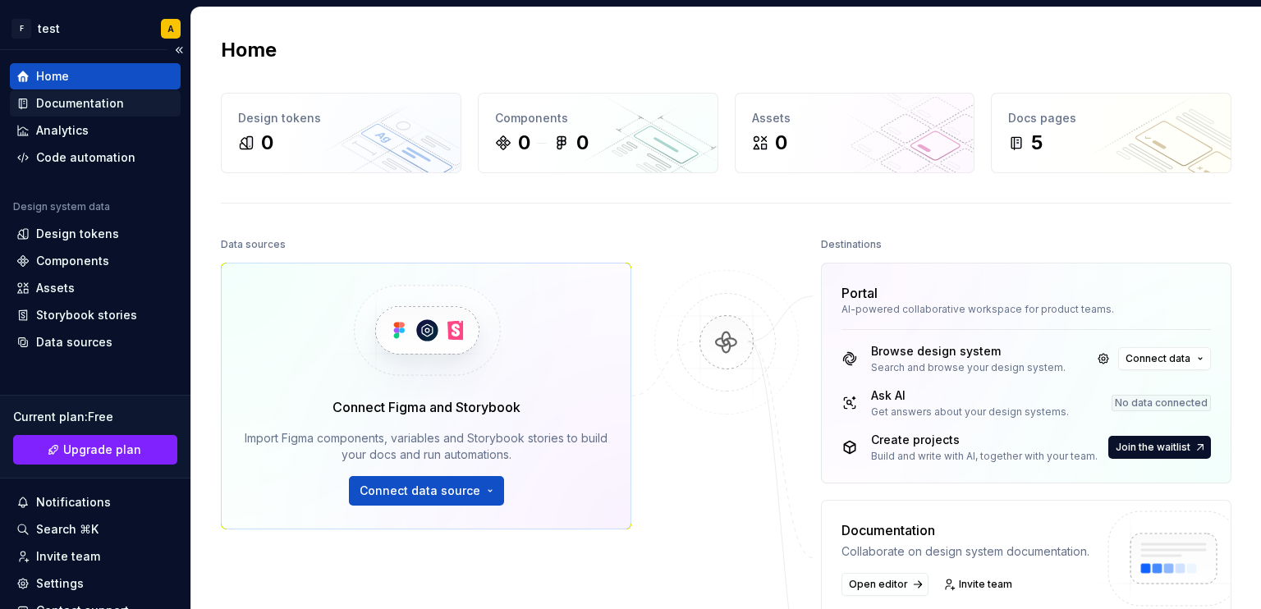
click at [84, 101] on div "Documentation" at bounding box center [80, 103] width 88 height 16
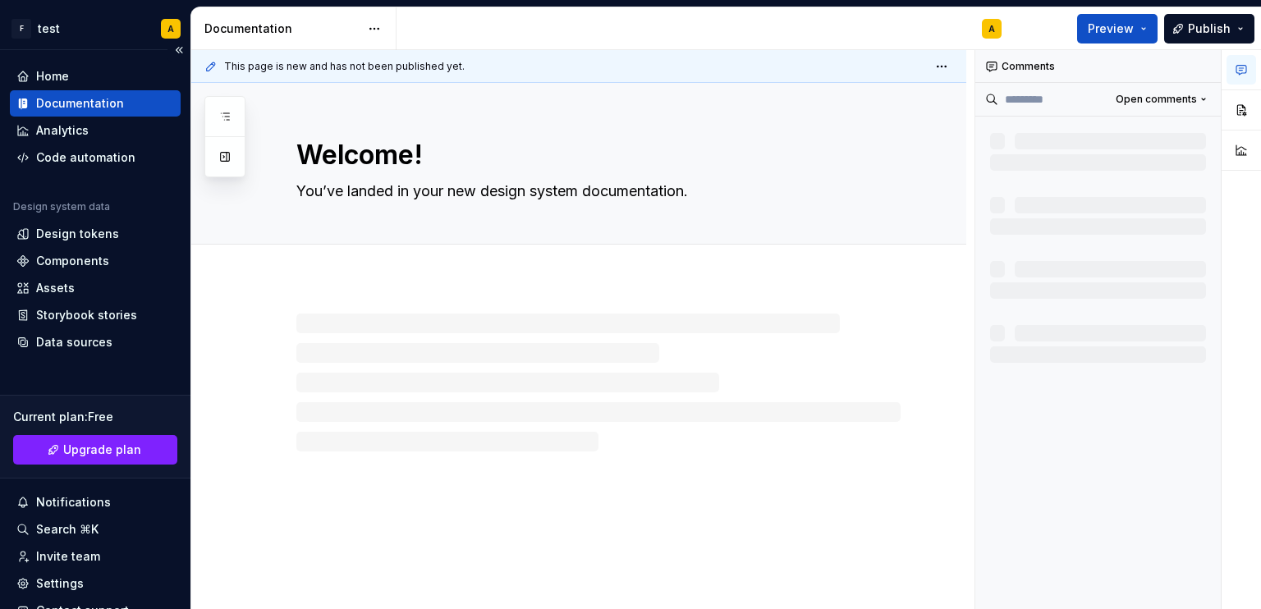
type textarea "*"
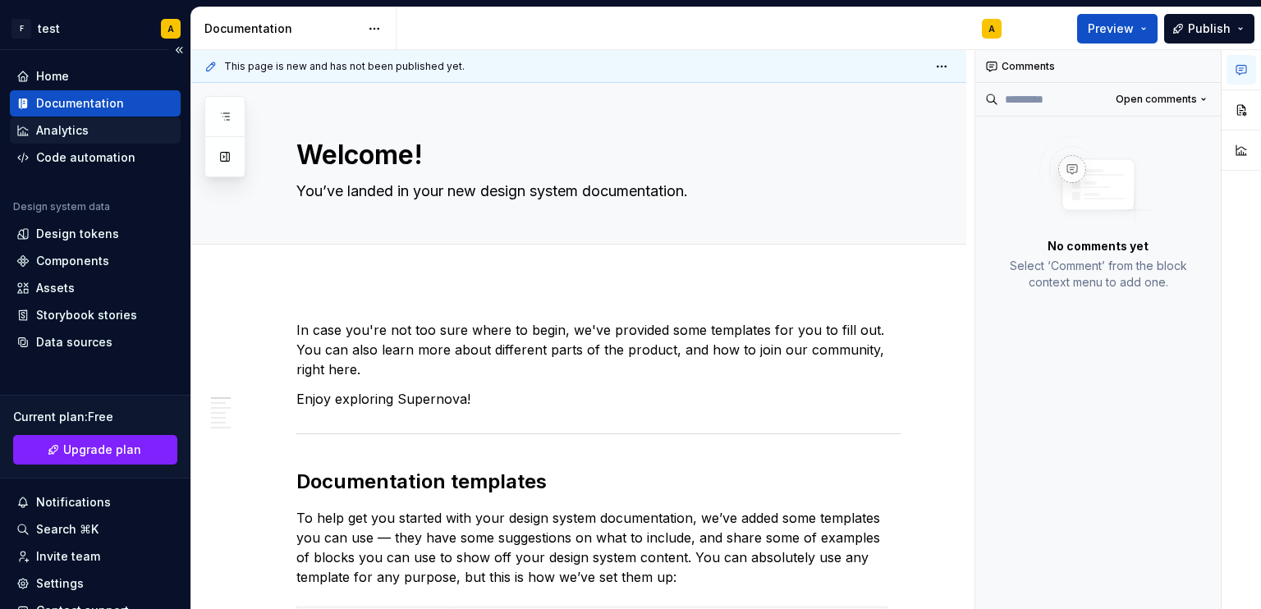
click at [57, 125] on div "Analytics" at bounding box center [62, 130] width 53 height 16
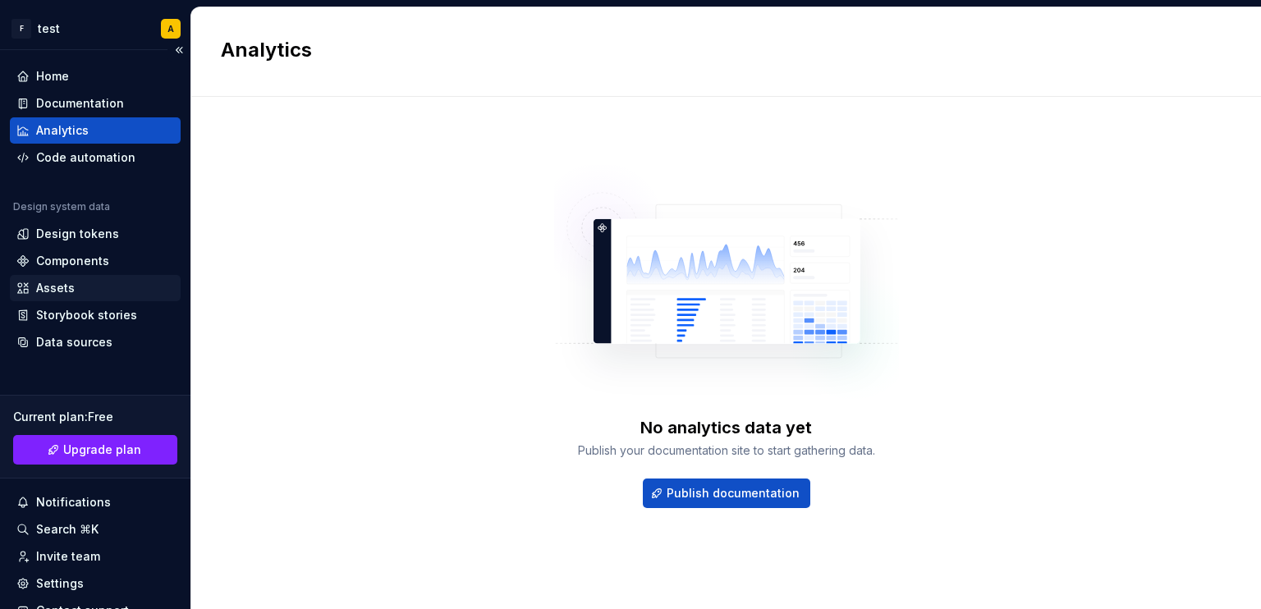
click at [98, 287] on div "Assets" at bounding box center [95, 288] width 158 height 16
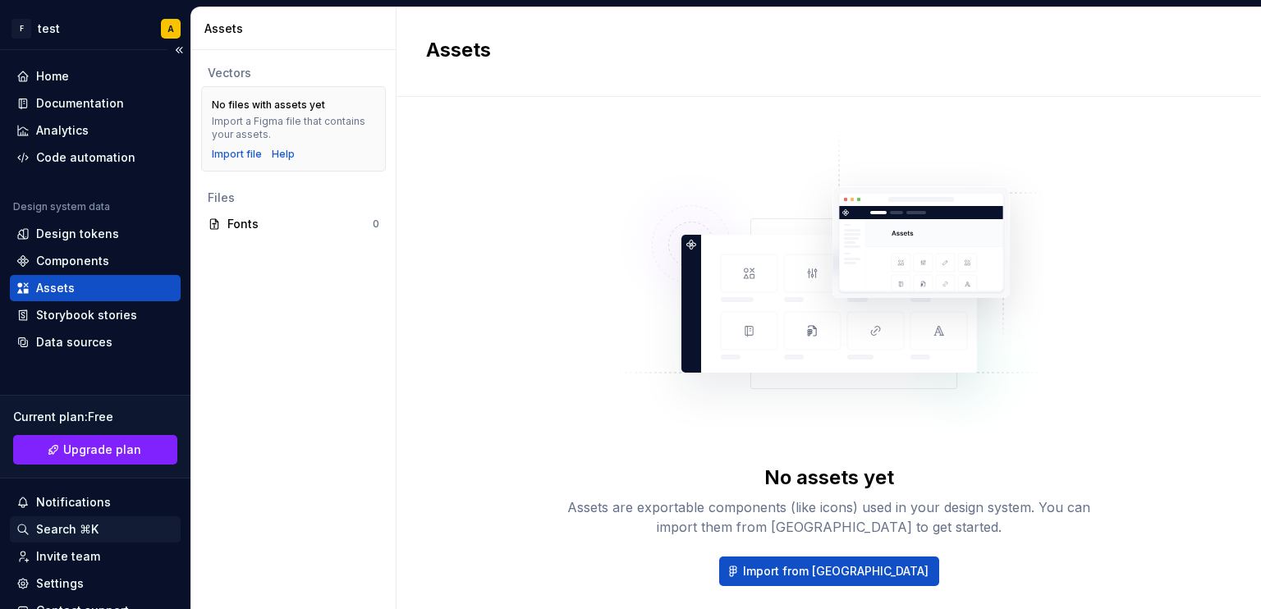
scroll to position [98, 0]
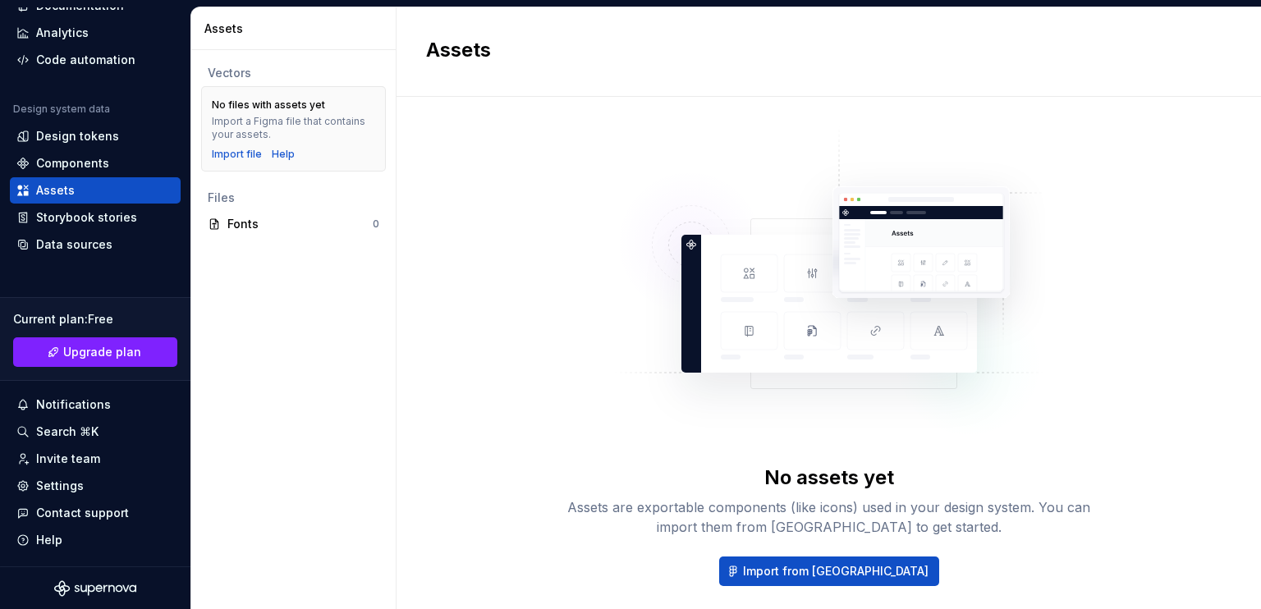
click at [1092, 440] on div "No assets yet Assets are exportable components (like icons) used in your design…" at bounding box center [828, 374] width 805 height 496
